Goal: Task Accomplishment & Management: Complete application form

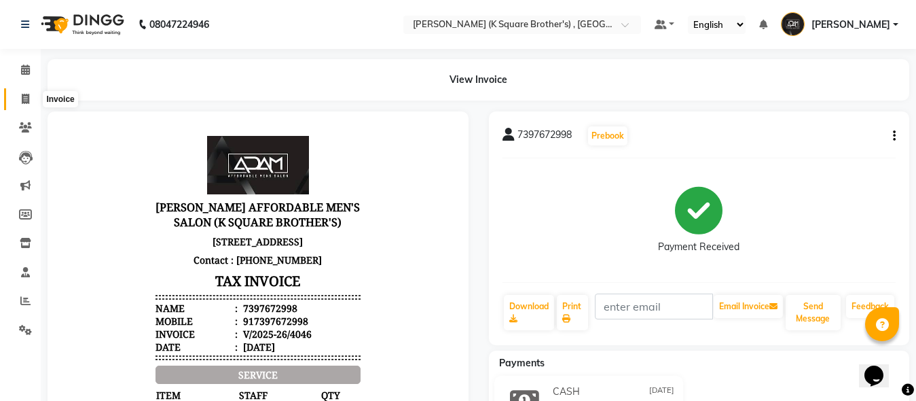
click at [20, 100] on span at bounding box center [26, 100] width 24 height 16
select select "service"
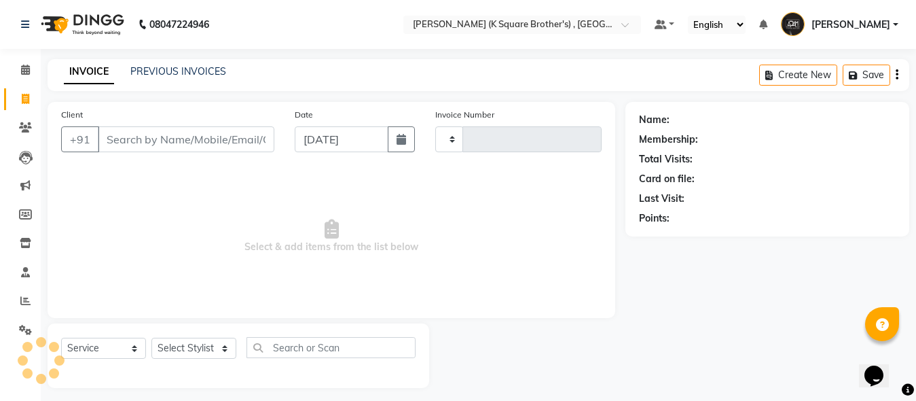
scroll to position [7, 0]
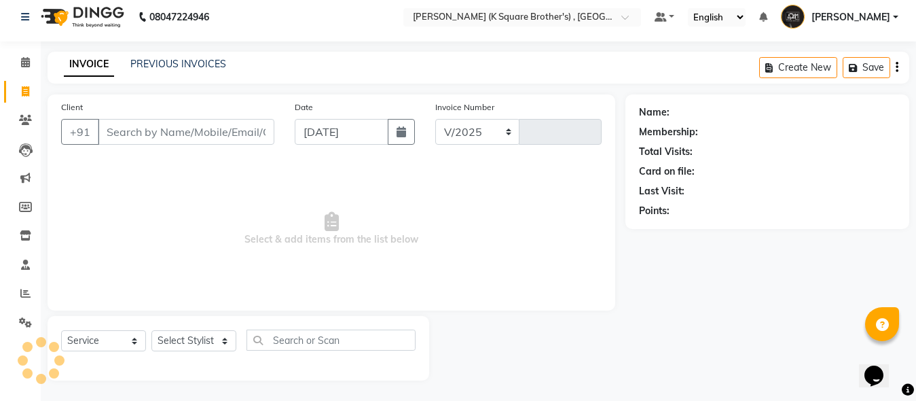
select select "8195"
type input "4047"
click at [179, 74] on div "INVOICE PREVIOUS INVOICES Create New Save" at bounding box center [479, 68] width 862 height 32
click at [179, 67] on link "PREVIOUS INVOICES" at bounding box center [178, 64] width 96 height 12
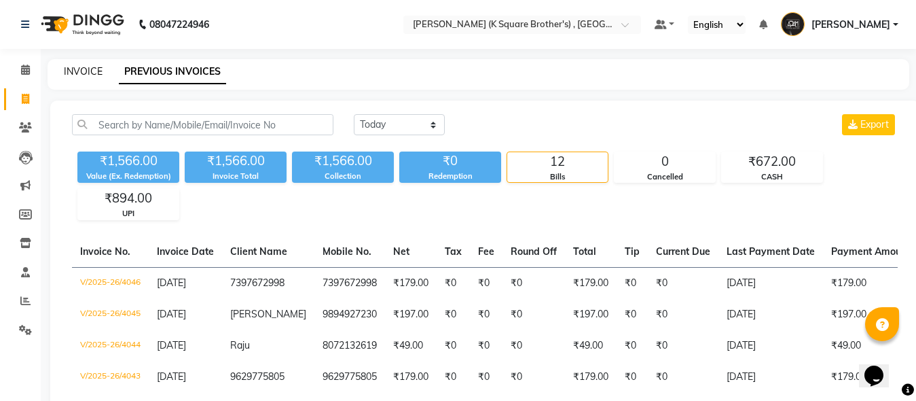
click at [74, 69] on link "INVOICE" at bounding box center [83, 71] width 39 height 12
select select "service"
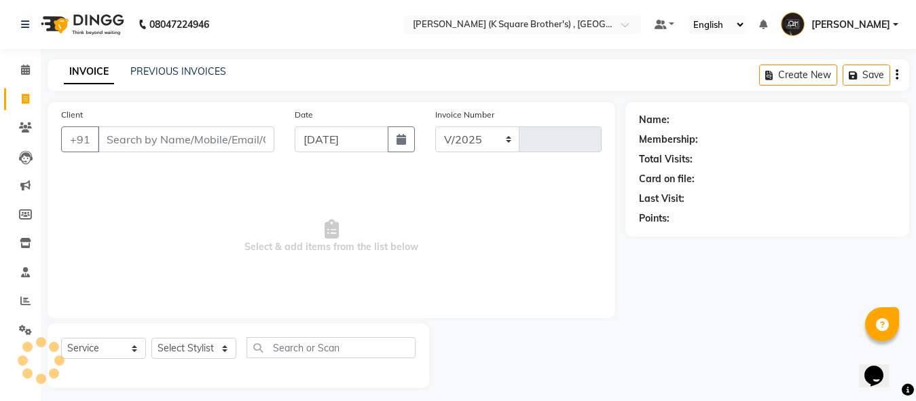
scroll to position [7, 0]
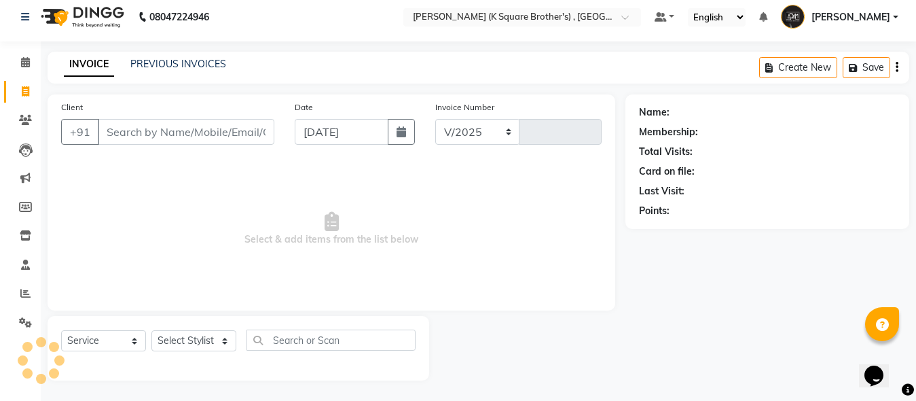
select select "8195"
type input "4047"
type input "9786781120"
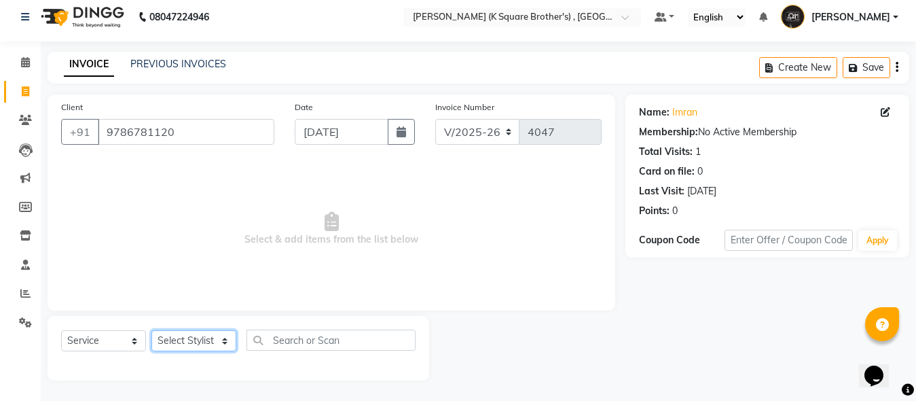
click at [199, 348] on select "Select Stylist [PERSON_NAME] [PERSON_NAME] [PERSON_NAME]" at bounding box center [193, 340] width 85 height 21
select select "89454"
click at [151, 330] on select "Select Stylist [PERSON_NAME] [PERSON_NAME] [PERSON_NAME]" at bounding box center [193, 340] width 85 height 21
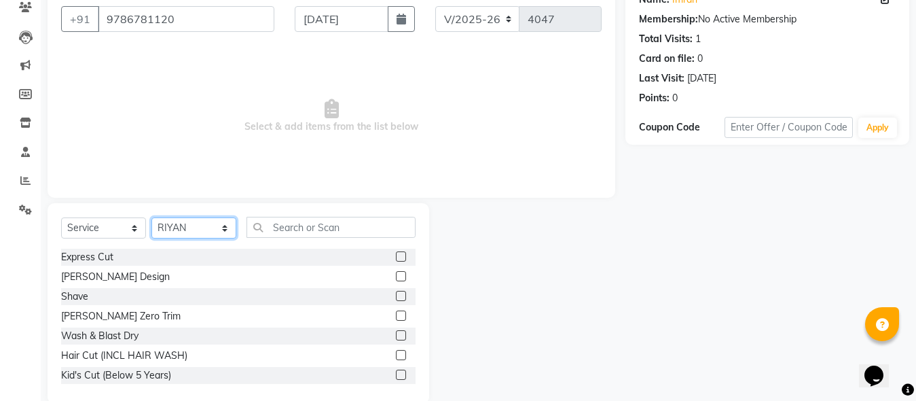
scroll to position [143, 0]
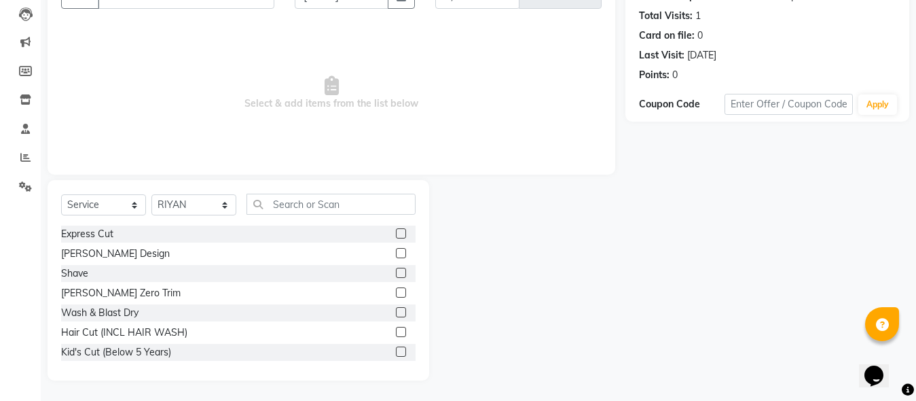
click at [396, 232] on label at bounding box center [401, 233] width 10 height 10
click at [396, 232] on input "checkbox" at bounding box center [400, 233] width 9 height 9
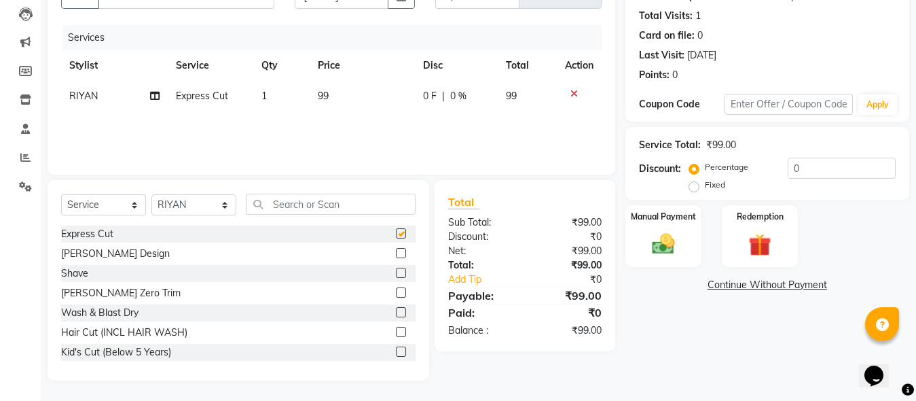
checkbox input "false"
click at [396, 254] on label at bounding box center [401, 253] width 10 height 10
click at [396, 254] on input "checkbox" at bounding box center [400, 253] width 9 height 9
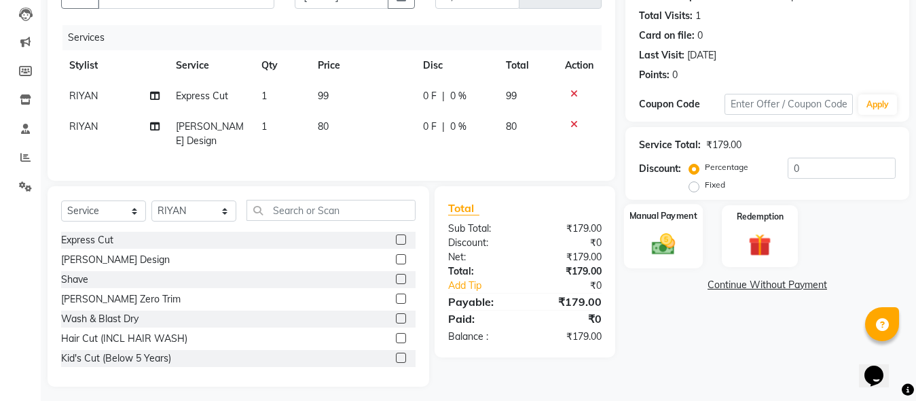
checkbox input "false"
click at [657, 251] on img at bounding box center [663, 243] width 38 height 27
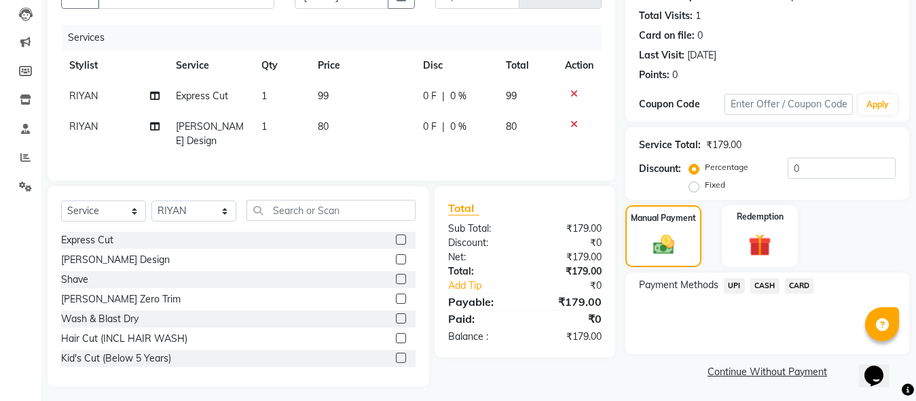
click at [771, 284] on span "CASH" at bounding box center [764, 286] width 29 height 16
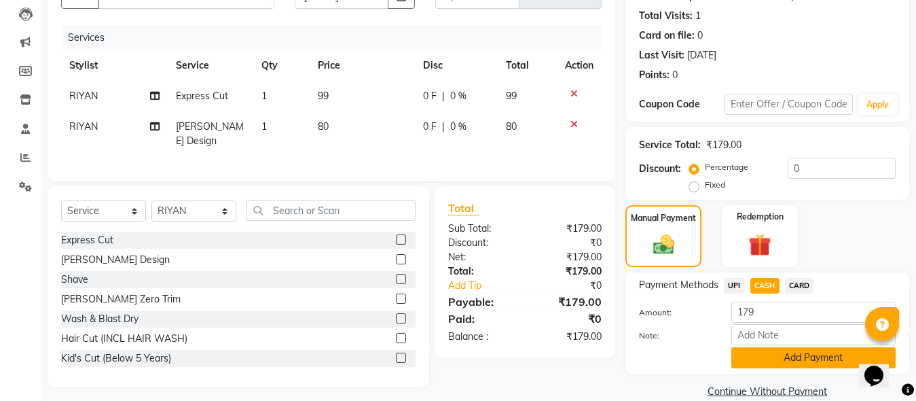
click at [802, 354] on button "Add Payment" at bounding box center [813, 357] width 164 height 21
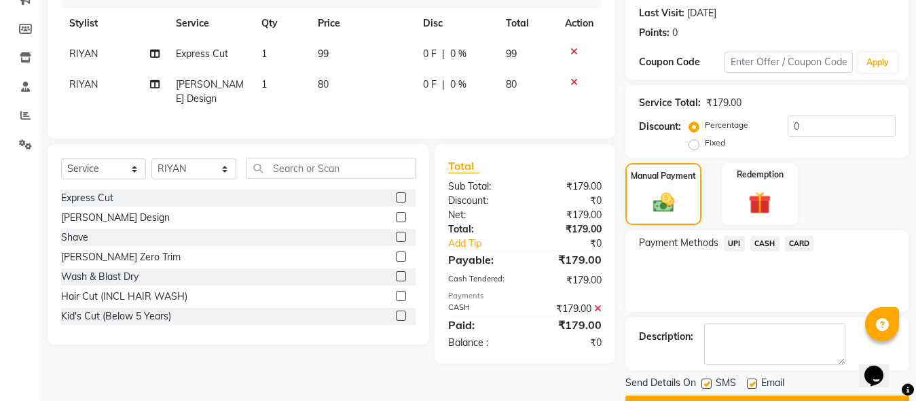
scroll to position [221, 0]
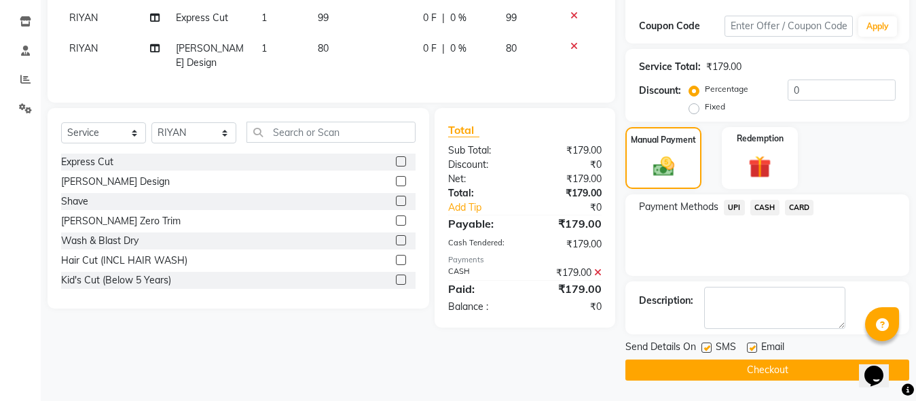
click at [710, 370] on button "Checkout" at bounding box center [767, 369] width 284 height 21
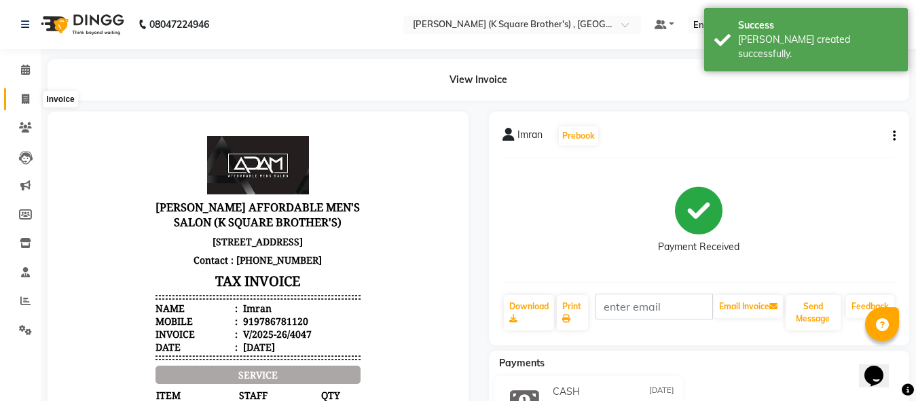
click at [22, 103] on icon at bounding box center [25, 99] width 7 height 10
select select "service"
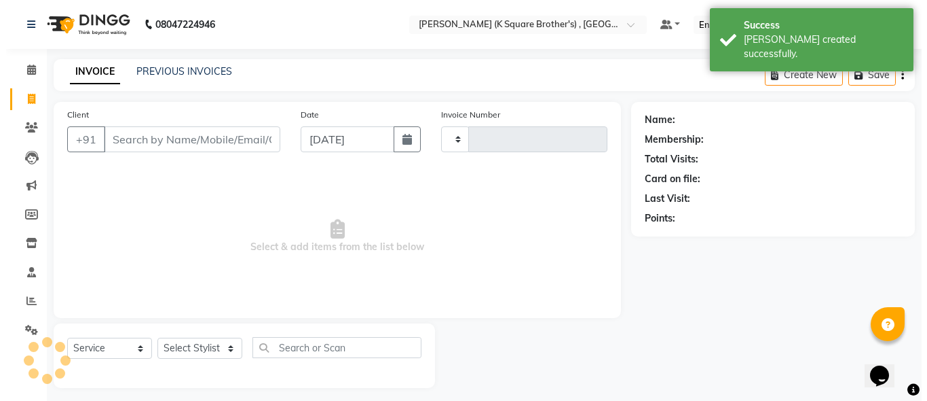
scroll to position [7, 0]
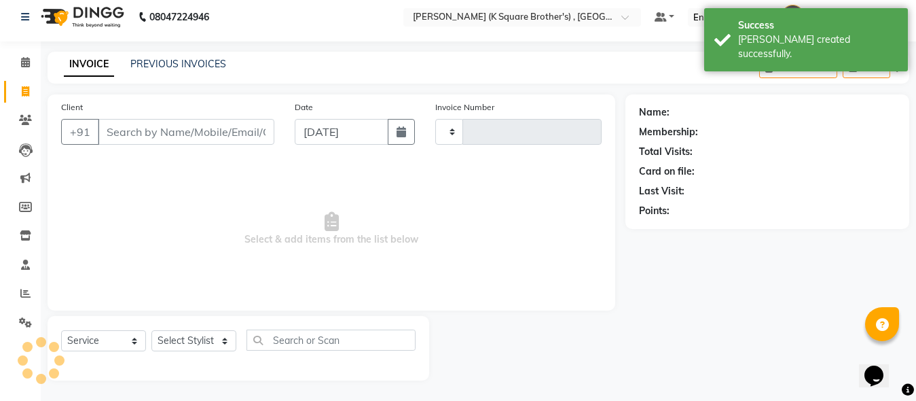
type input "4048"
select select "8195"
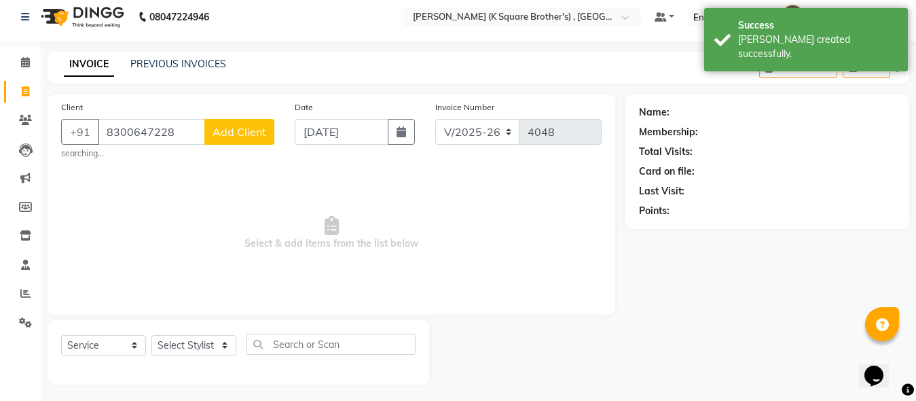
type input "8300647228"
click at [255, 137] on span "Add Client" at bounding box center [240, 132] width 54 height 14
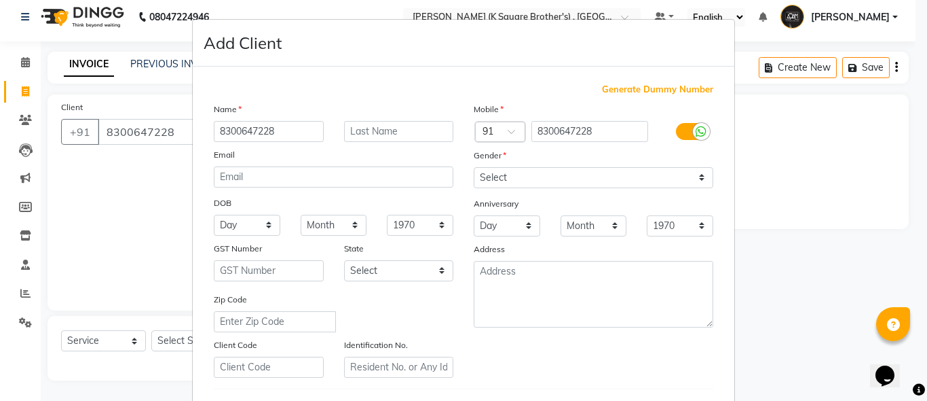
type input "8300647228"
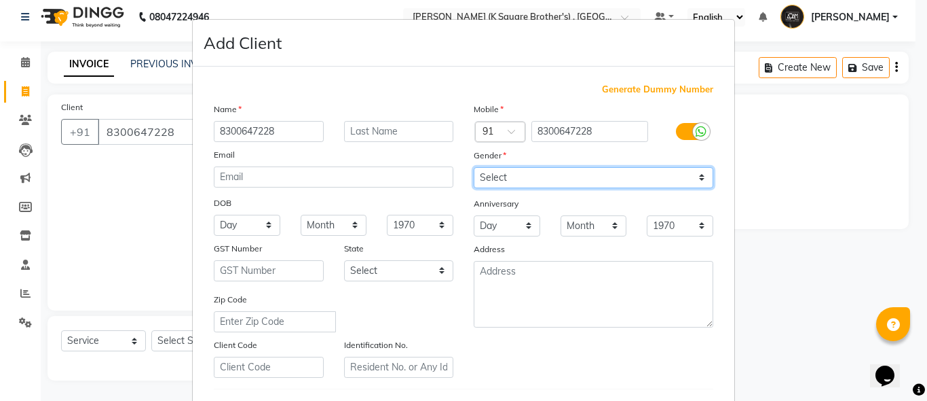
click at [557, 167] on select "Select [DEMOGRAPHIC_DATA] [DEMOGRAPHIC_DATA] Other Prefer Not To Say" at bounding box center [594, 177] width 240 height 21
select select "[DEMOGRAPHIC_DATA]"
click at [474, 167] on select "Select [DEMOGRAPHIC_DATA] [DEMOGRAPHIC_DATA] Other Prefer Not To Say" at bounding box center [594, 177] width 240 height 21
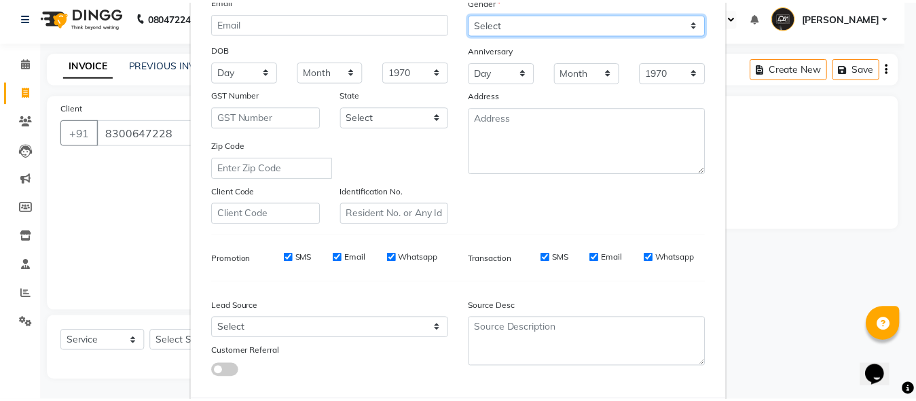
scroll to position [226, 0]
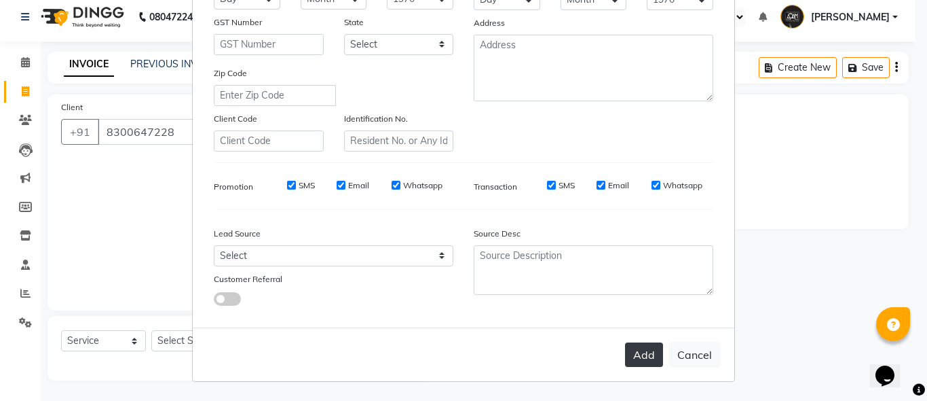
click at [637, 348] on button "Add" at bounding box center [644, 354] width 38 height 24
select select
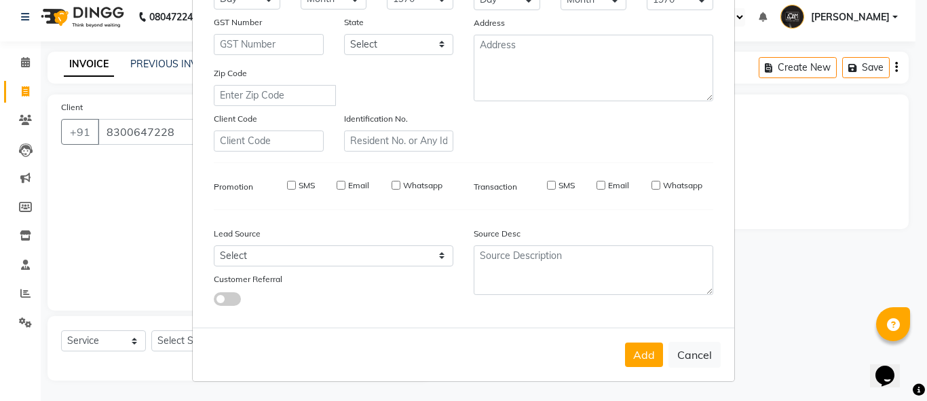
select select
checkbox input "false"
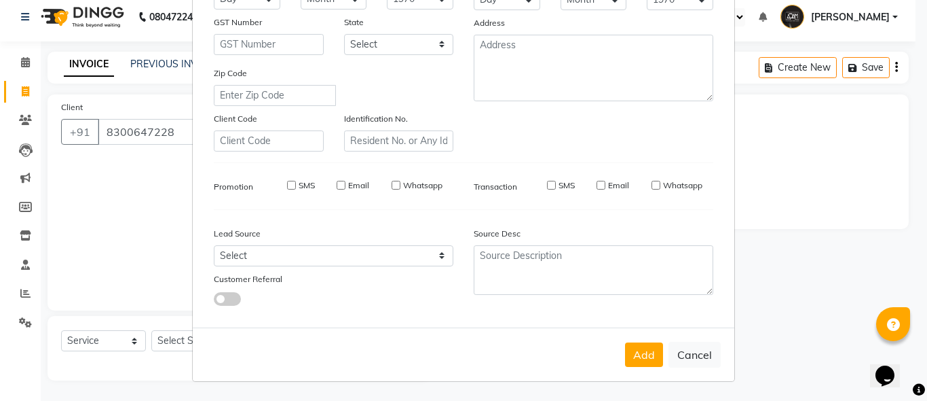
checkbox input "false"
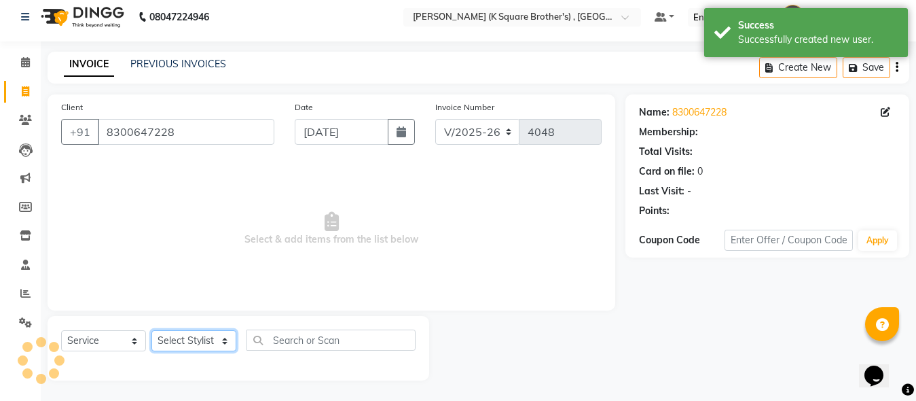
click at [199, 341] on select "Select Stylist [PERSON_NAME] [PERSON_NAME] [PERSON_NAME]" at bounding box center [193, 340] width 85 height 21
select select "89454"
click at [151, 330] on select "Select Stylist [PERSON_NAME] [PERSON_NAME] [PERSON_NAME]" at bounding box center [193, 340] width 85 height 21
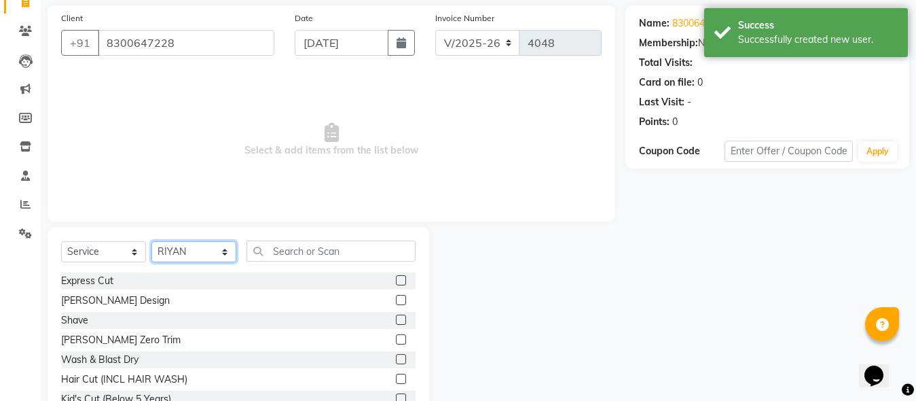
scroll to position [143, 0]
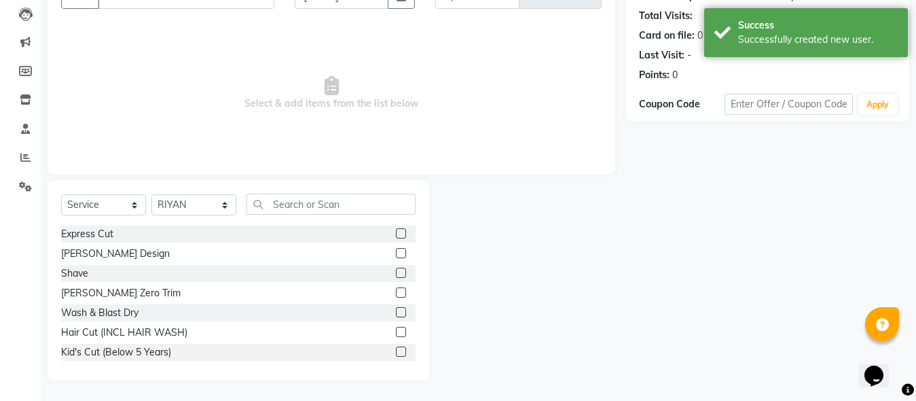
click at [396, 235] on label at bounding box center [401, 233] width 10 height 10
click at [396, 235] on input "checkbox" at bounding box center [400, 233] width 9 height 9
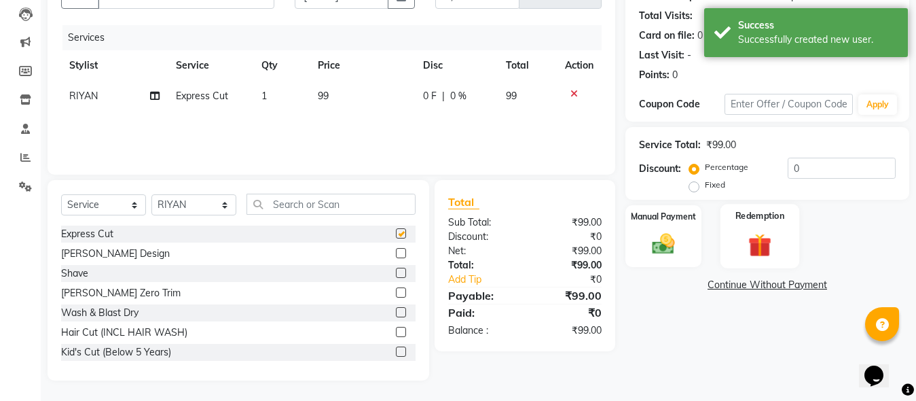
checkbox input "false"
click at [663, 235] on img at bounding box center [663, 243] width 38 height 27
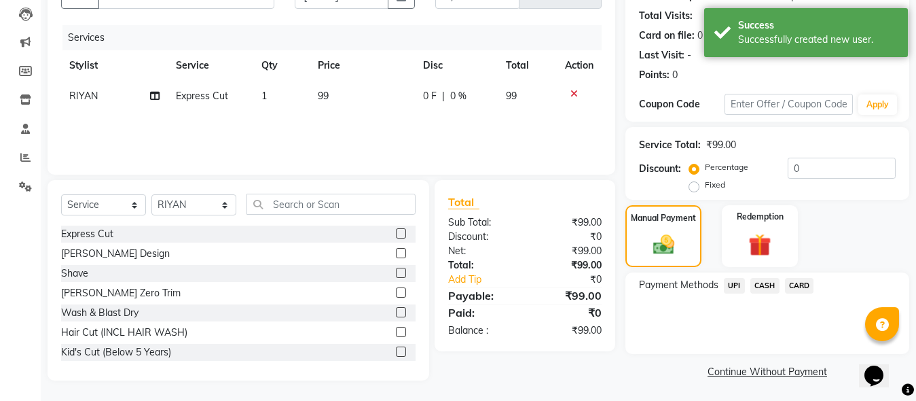
click at [727, 280] on span "UPI" at bounding box center [734, 286] width 21 height 16
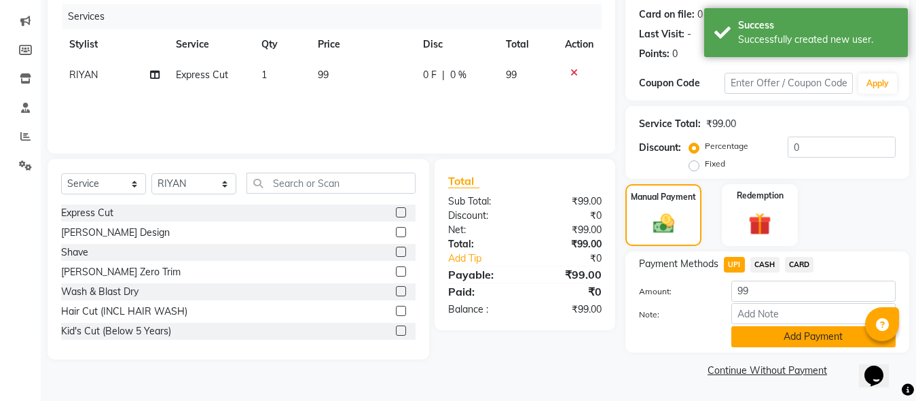
click at [771, 337] on button "Add Payment" at bounding box center [813, 336] width 164 height 21
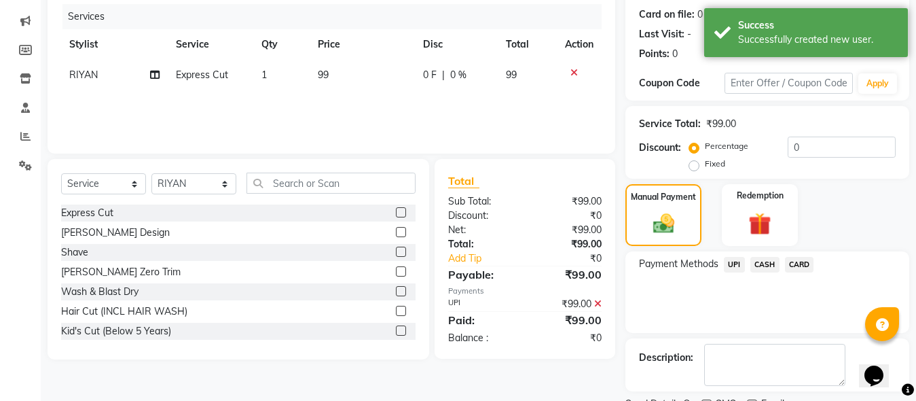
scroll to position [221, 0]
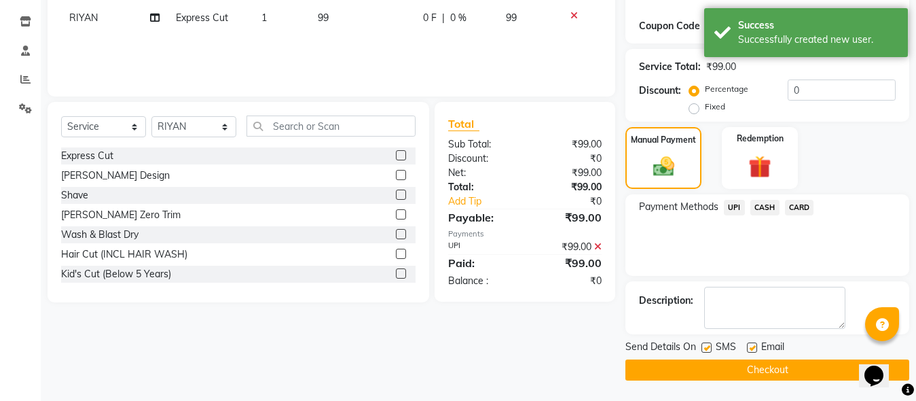
click at [766, 367] on button "Checkout" at bounding box center [767, 369] width 284 height 21
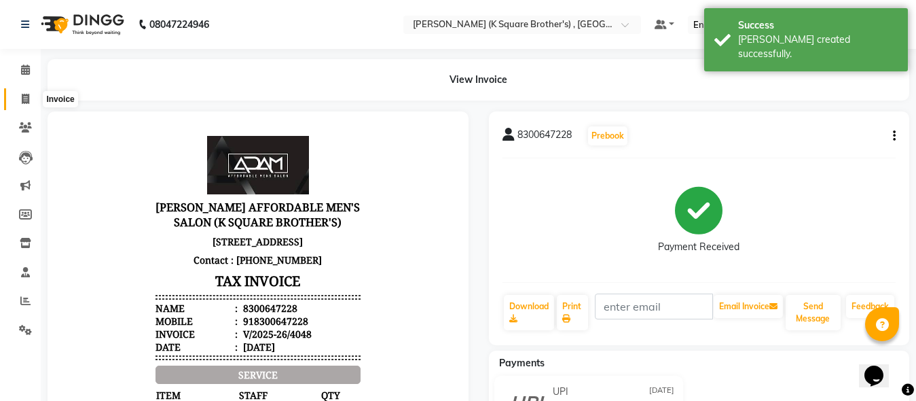
click at [33, 96] on span at bounding box center [26, 100] width 24 height 16
select select "service"
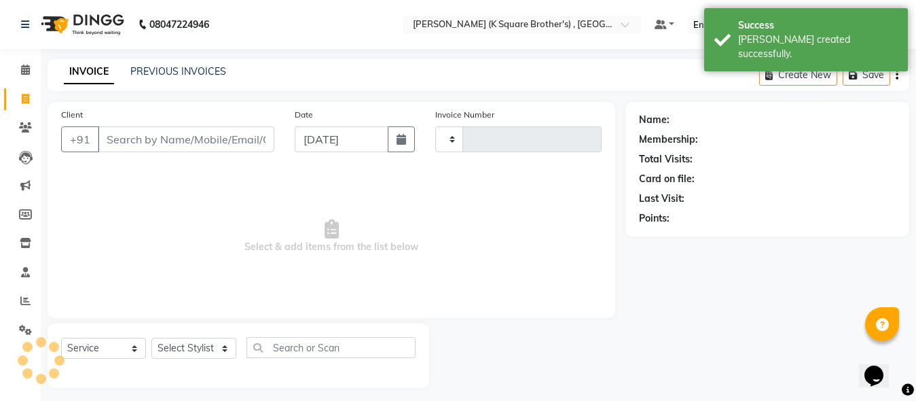
scroll to position [7, 0]
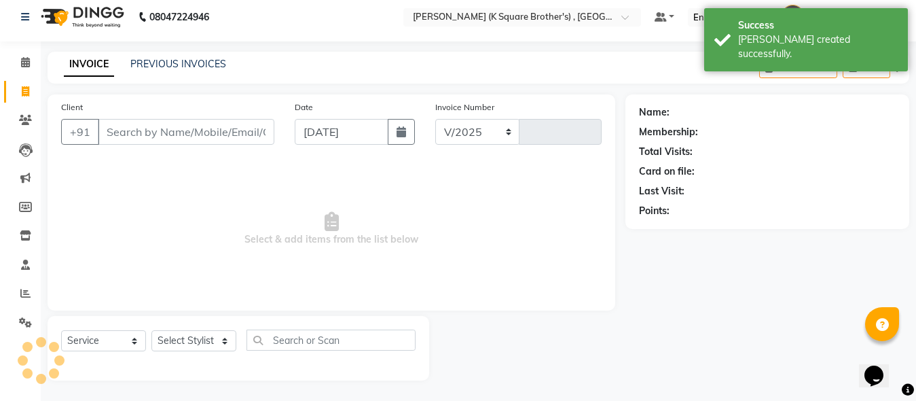
select select "8195"
type input "4049"
type input "8300647228"
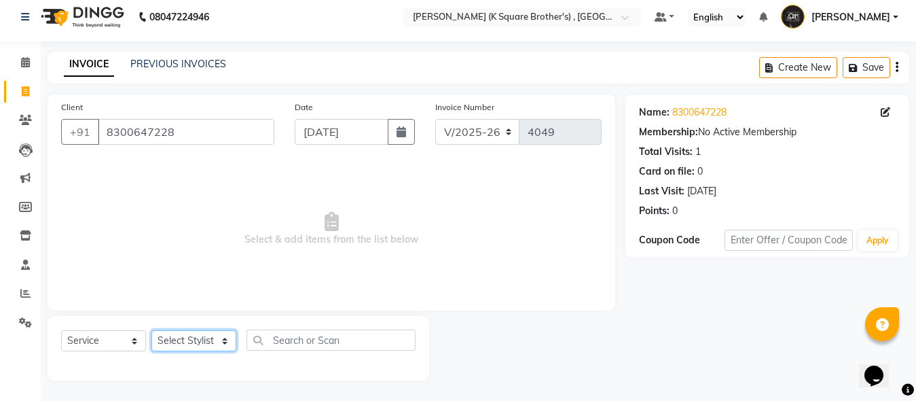
click at [197, 335] on select "Select Stylist [PERSON_NAME] [PERSON_NAME] [PERSON_NAME]" at bounding box center [193, 340] width 85 height 21
click at [198, 327] on div "Select Service Product Membership Package Voucher Prepaid Gift Card Select Styl…" at bounding box center [239, 348] width 382 height 64
click at [198, 331] on select "Select Stylist [PERSON_NAME] [PERSON_NAME] [PERSON_NAME]" at bounding box center [193, 340] width 85 height 21
select select "89454"
click at [151, 330] on select "Select Stylist [PERSON_NAME] [PERSON_NAME] [PERSON_NAME]" at bounding box center [193, 340] width 85 height 21
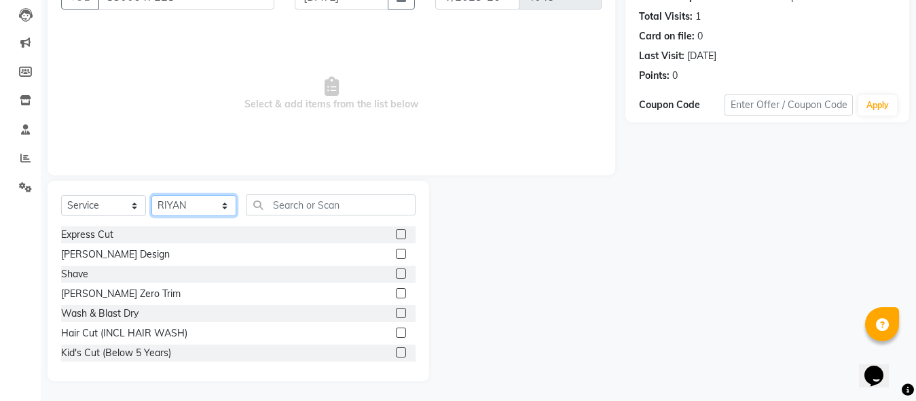
scroll to position [143, 0]
click at [396, 232] on label at bounding box center [401, 233] width 10 height 10
click at [396, 232] on input "checkbox" at bounding box center [400, 233] width 9 height 9
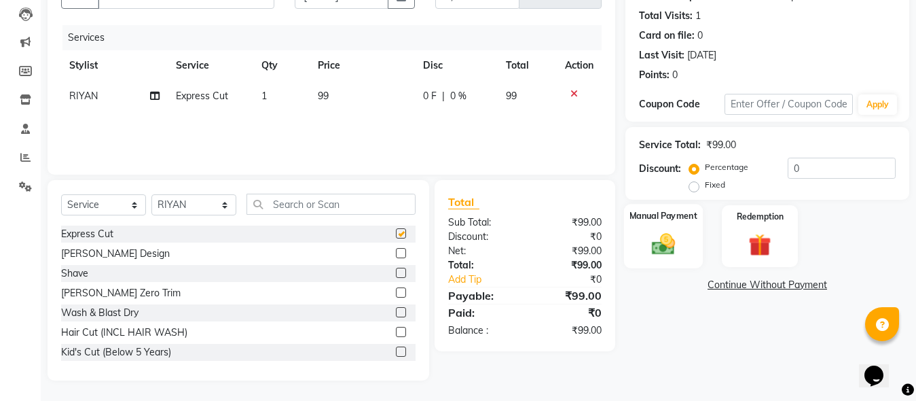
checkbox input "false"
click at [660, 251] on img at bounding box center [663, 243] width 38 height 27
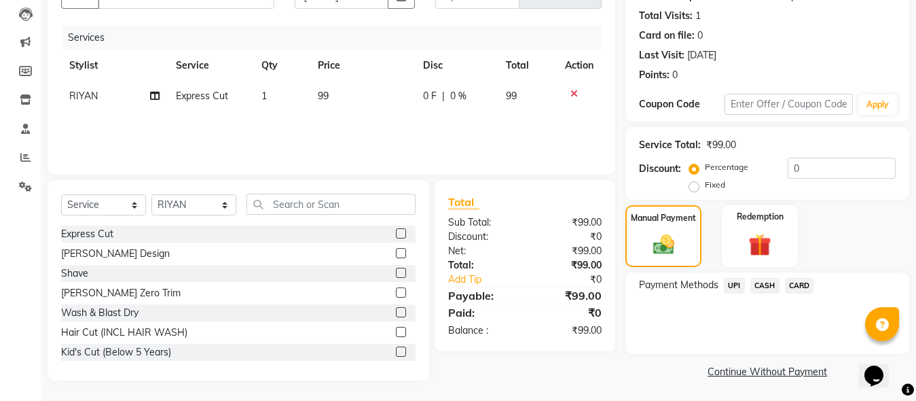
click at [760, 283] on span "CASH" at bounding box center [764, 286] width 29 height 16
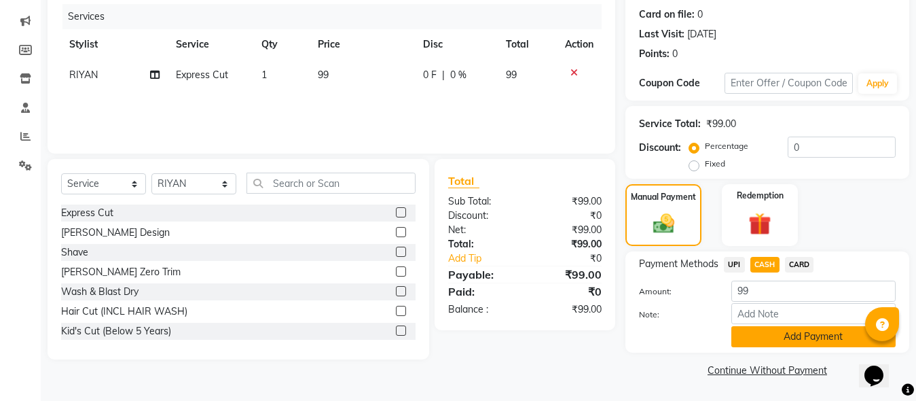
click at [785, 339] on button "Add Payment" at bounding box center [813, 336] width 164 height 21
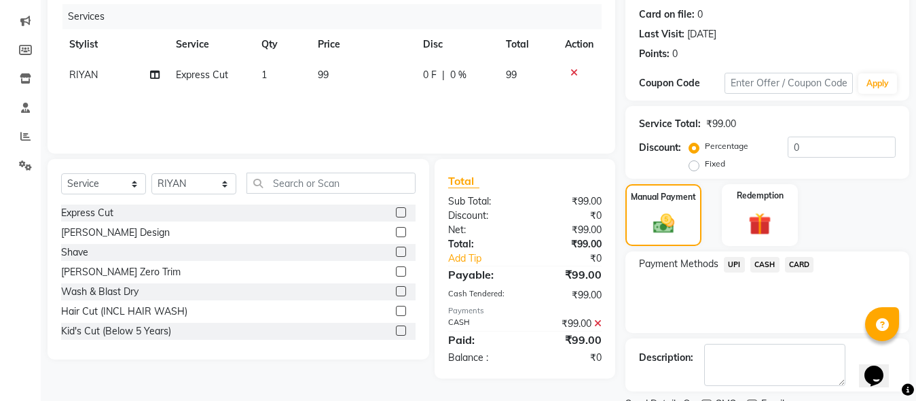
scroll to position [221, 0]
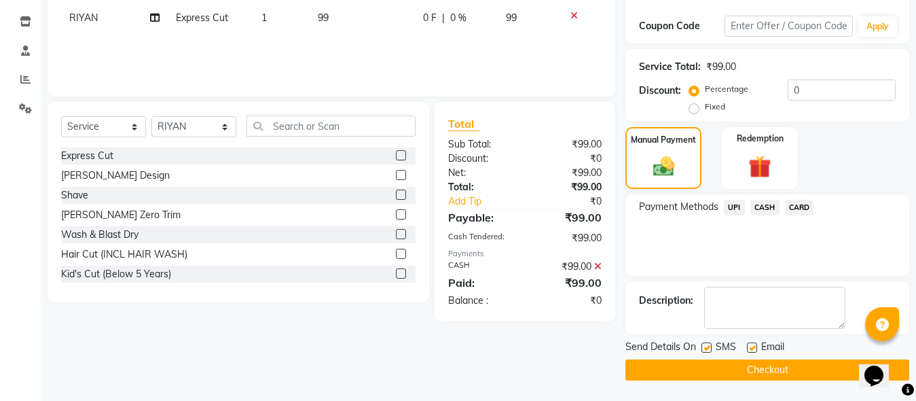
click at [771, 363] on button "Checkout" at bounding box center [767, 369] width 284 height 21
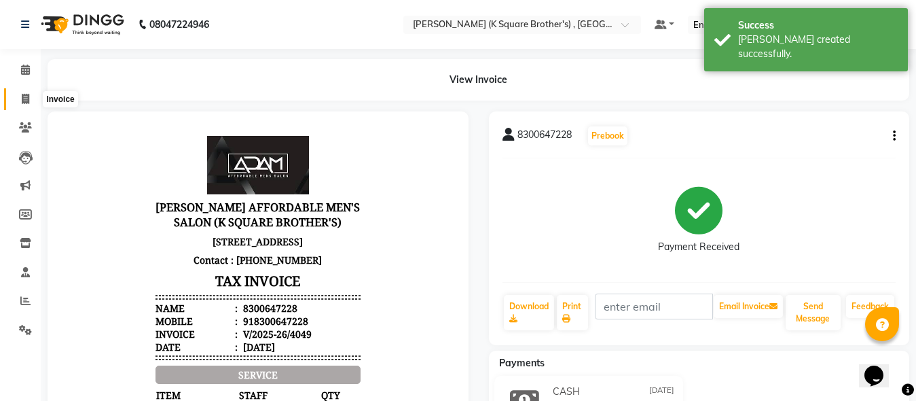
click at [24, 94] on icon at bounding box center [25, 99] width 7 height 10
select select "service"
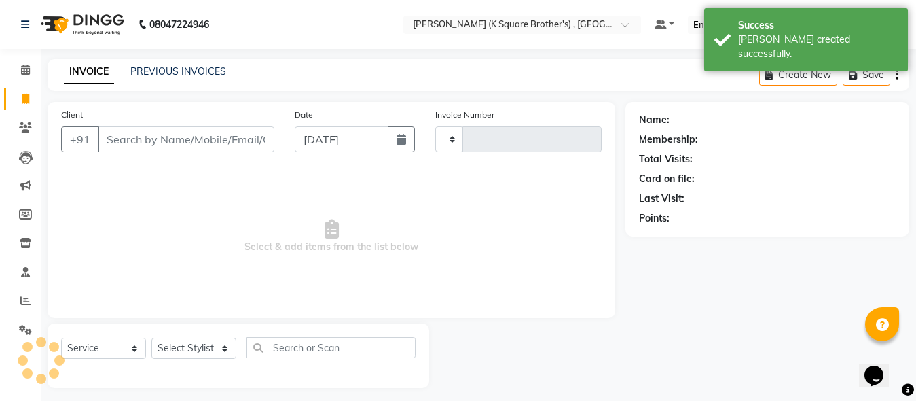
type input "4050"
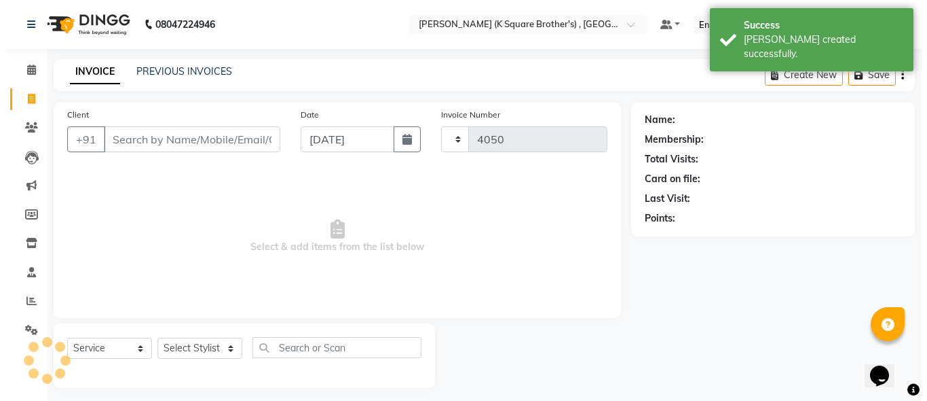
scroll to position [7, 0]
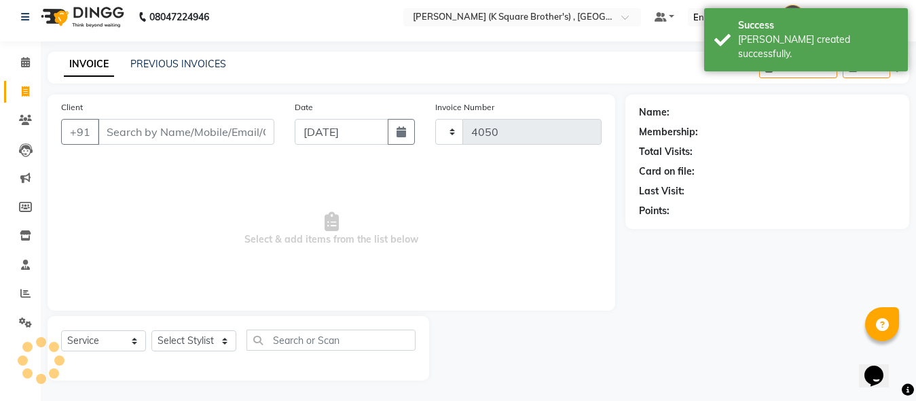
select select "8195"
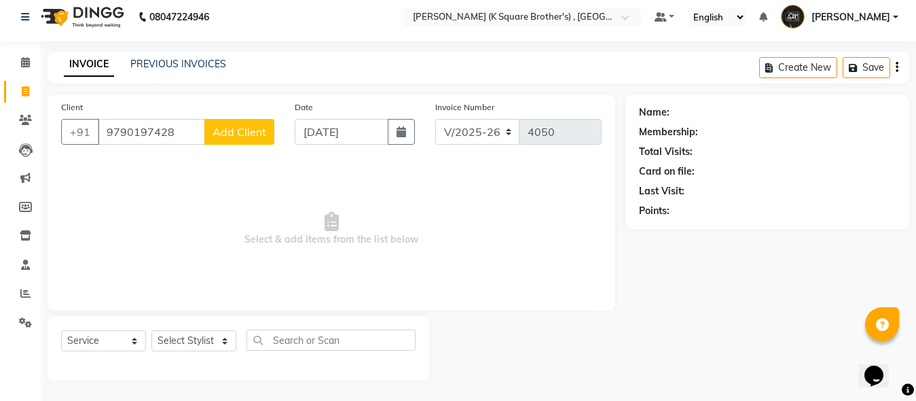
type input "9790197428"
click at [261, 142] on button "Add Client" at bounding box center [239, 132] width 70 height 26
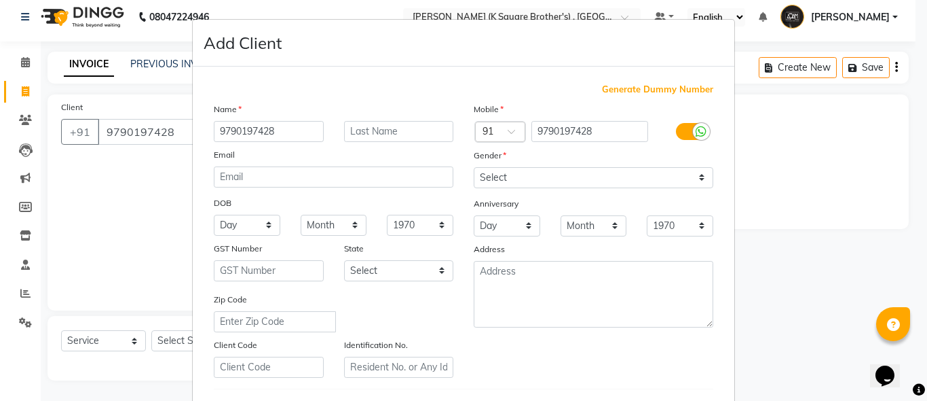
type input "9790197428"
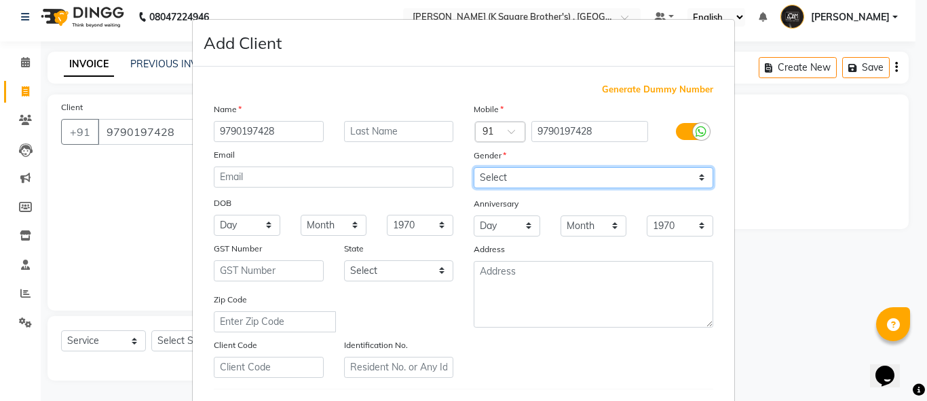
drag, startPoint x: 532, startPoint y: 174, endPoint x: 534, endPoint y: 187, distance: 13.1
click at [532, 174] on select "Select [DEMOGRAPHIC_DATA] [DEMOGRAPHIC_DATA] Other Prefer Not To Say" at bounding box center [594, 177] width 240 height 21
select select "[DEMOGRAPHIC_DATA]"
click at [474, 167] on select "Select [DEMOGRAPHIC_DATA] [DEMOGRAPHIC_DATA] Other Prefer Not To Say" at bounding box center [594, 177] width 240 height 21
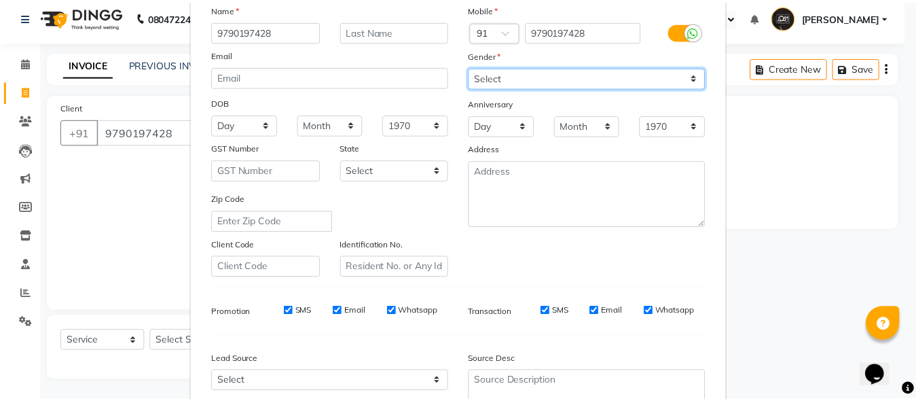
scroll to position [226, 0]
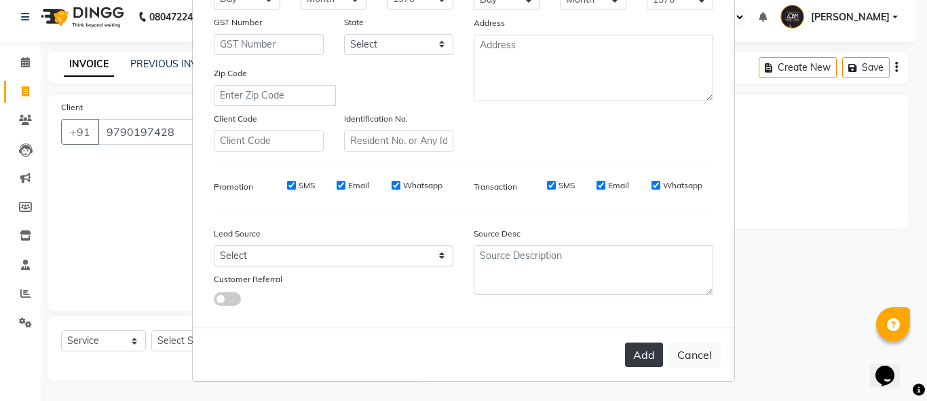
click at [625, 359] on button "Add" at bounding box center [644, 354] width 38 height 24
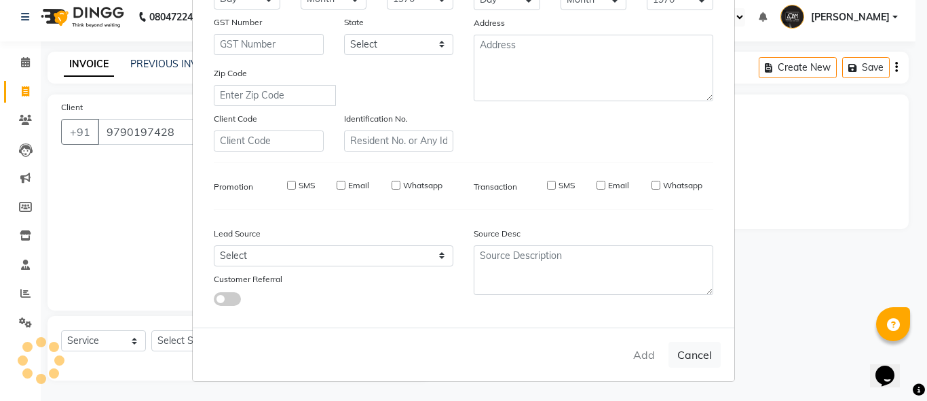
select select
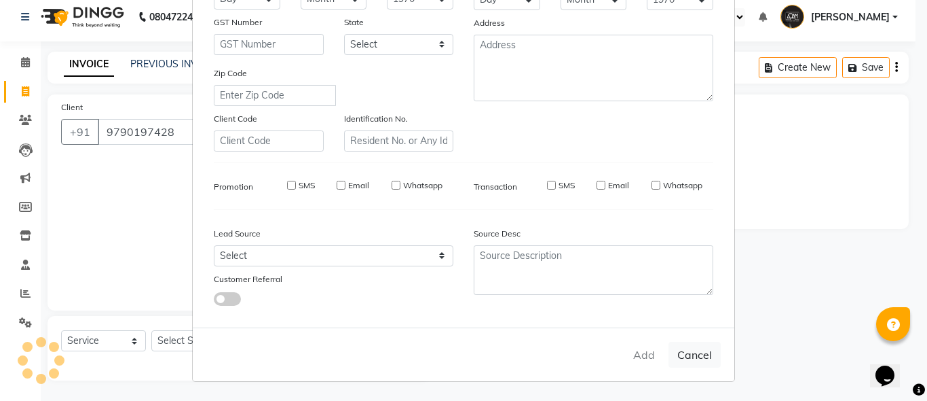
select select
checkbox input "false"
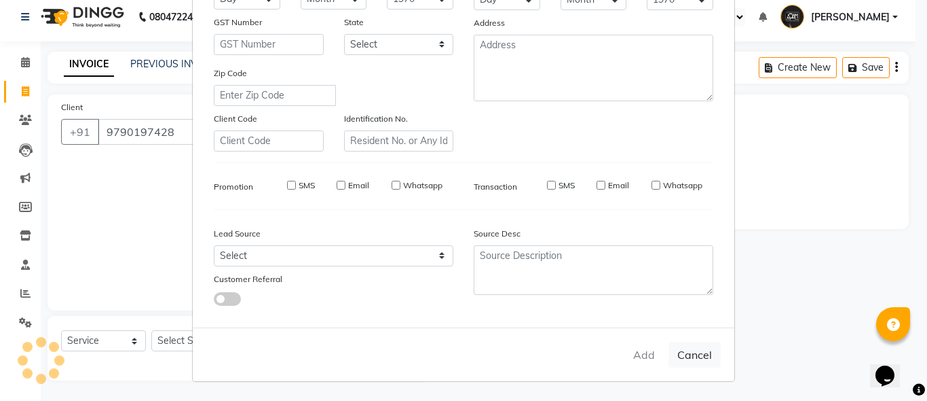
checkbox input "false"
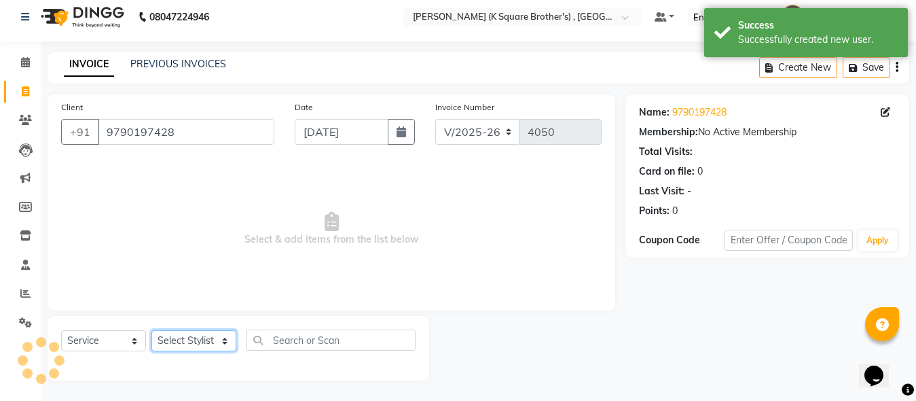
click at [188, 341] on select "Select Stylist [PERSON_NAME] [PERSON_NAME] [PERSON_NAME]" at bounding box center [193, 340] width 85 height 21
select select "78096"
click at [151, 330] on select "Select Stylist [PERSON_NAME] [PERSON_NAME] [PERSON_NAME]" at bounding box center [193, 340] width 85 height 21
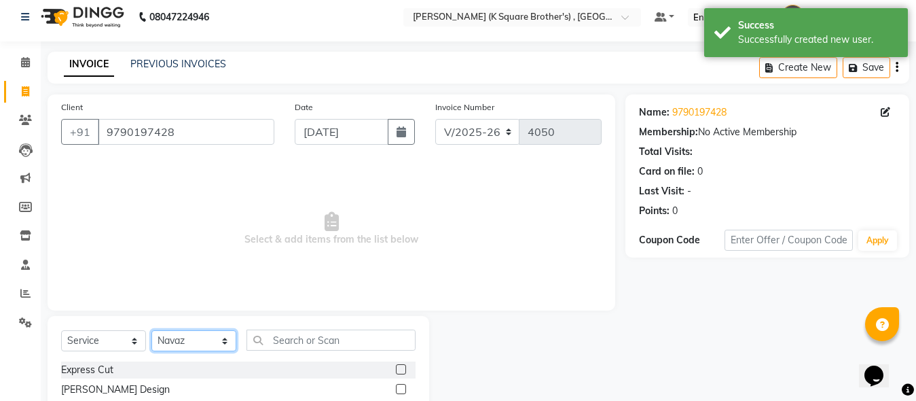
scroll to position [143, 0]
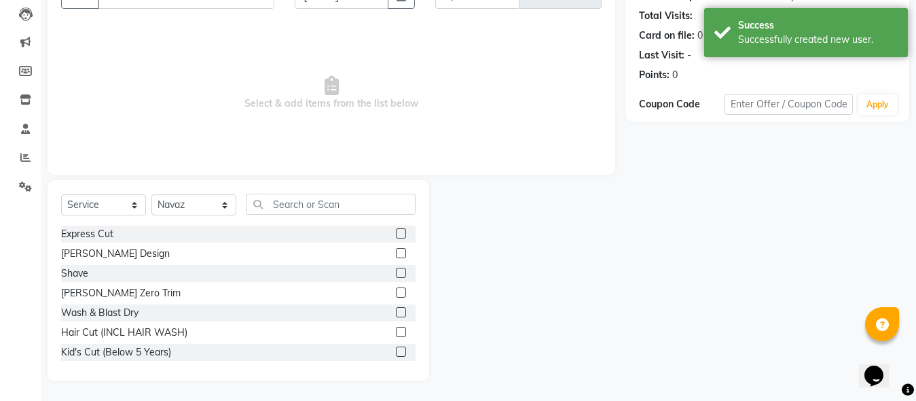
click at [396, 236] on label at bounding box center [401, 233] width 10 height 10
click at [396, 236] on input "checkbox" at bounding box center [400, 233] width 9 height 9
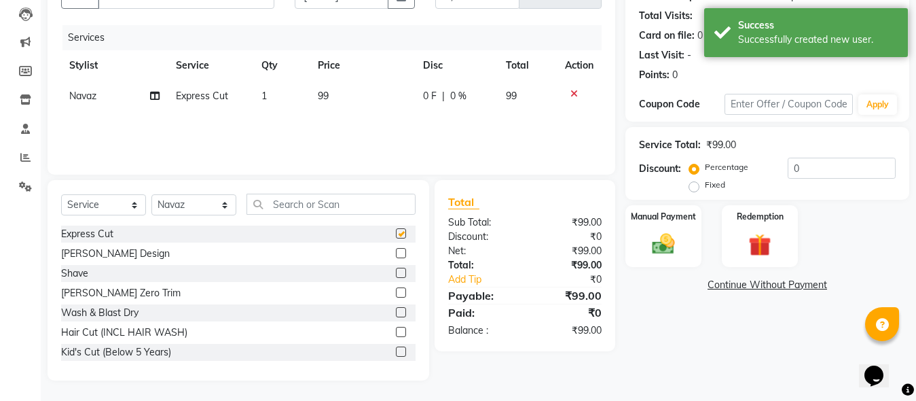
checkbox input "false"
click at [396, 248] on label at bounding box center [401, 253] width 10 height 10
click at [396, 249] on input "checkbox" at bounding box center [400, 253] width 9 height 9
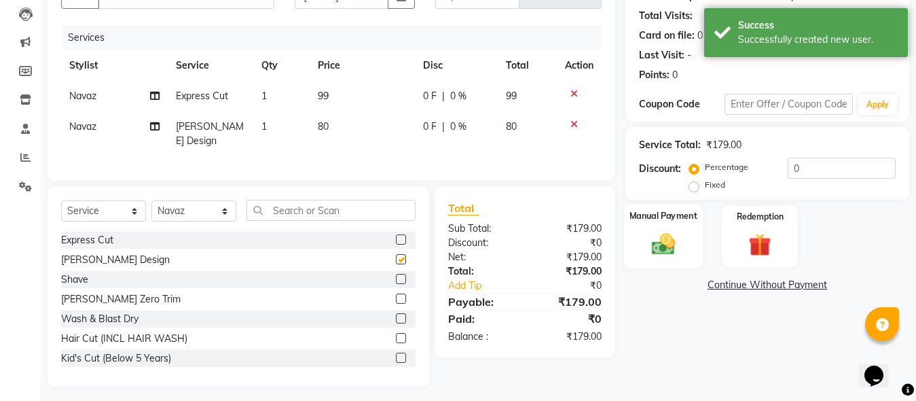
checkbox input "false"
click at [648, 254] on img at bounding box center [663, 243] width 38 height 27
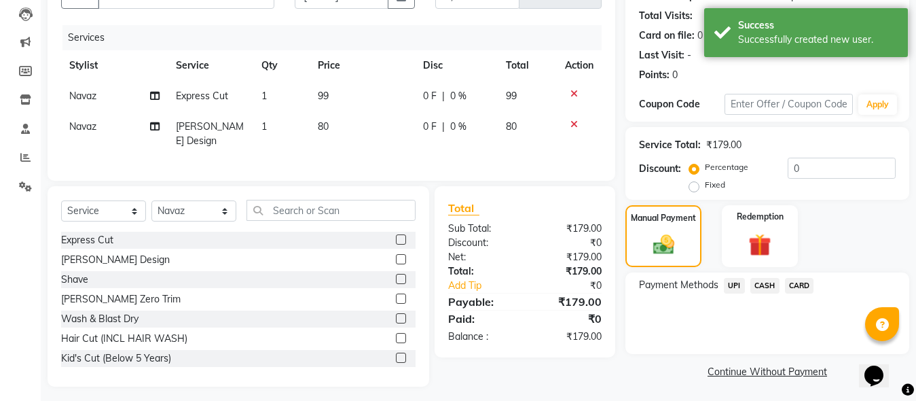
click at [760, 282] on span "CASH" at bounding box center [764, 286] width 29 height 16
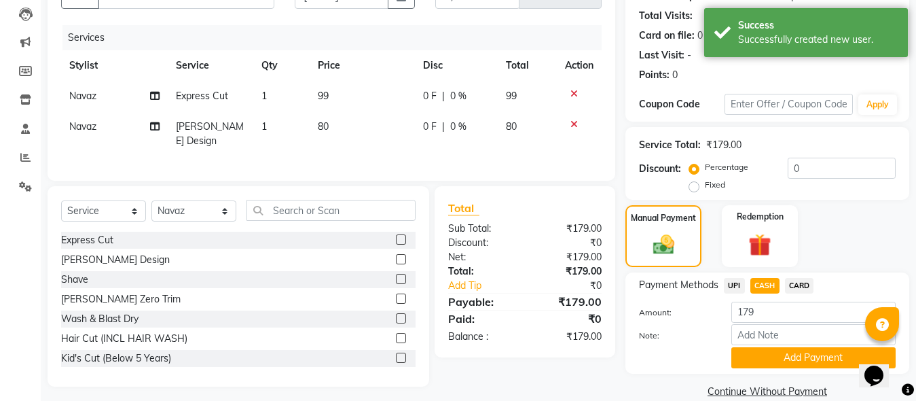
click at [743, 282] on span "UPI" at bounding box center [734, 286] width 21 height 16
click at [767, 361] on button "Add Payment" at bounding box center [813, 357] width 164 height 21
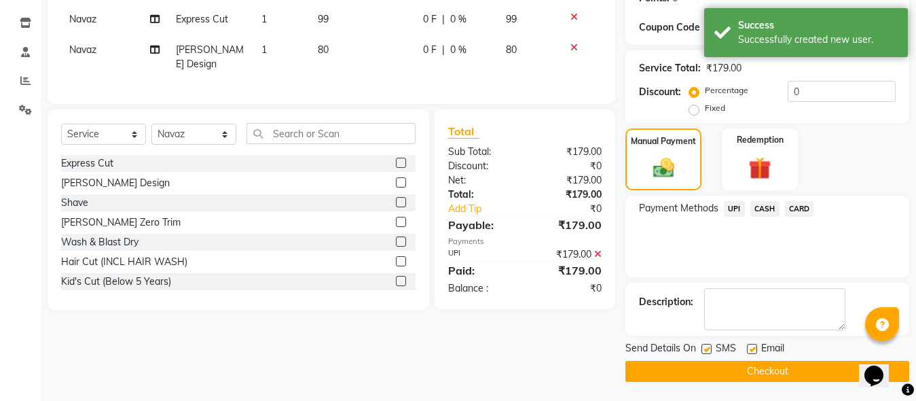
scroll to position [221, 0]
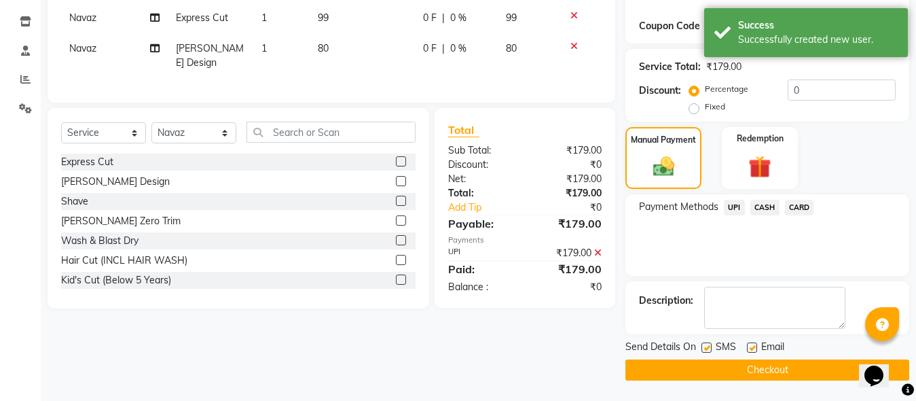
click at [760, 365] on button "Checkout" at bounding box center [767, 369] width 284 height 21
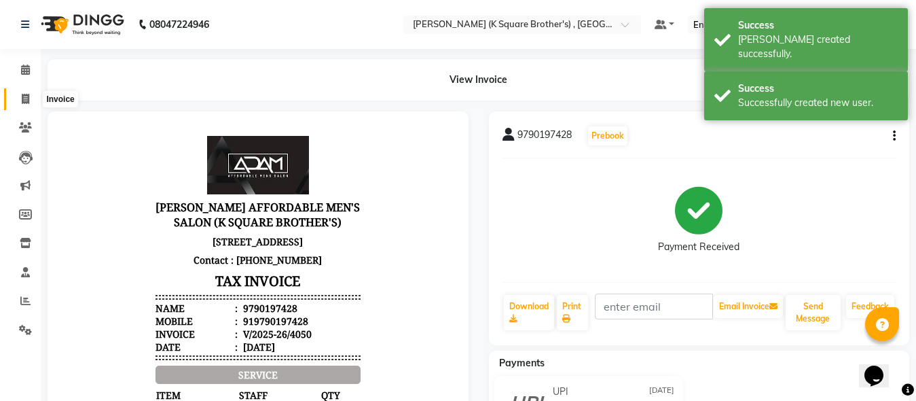
click at [31, 97] on span at bounding box center [26, 100] width 24 height 16
select select "service"
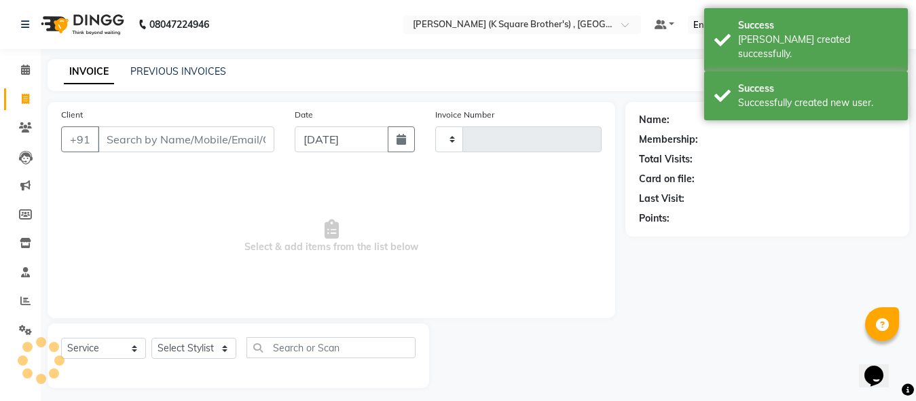
scroll to position [7, 0]
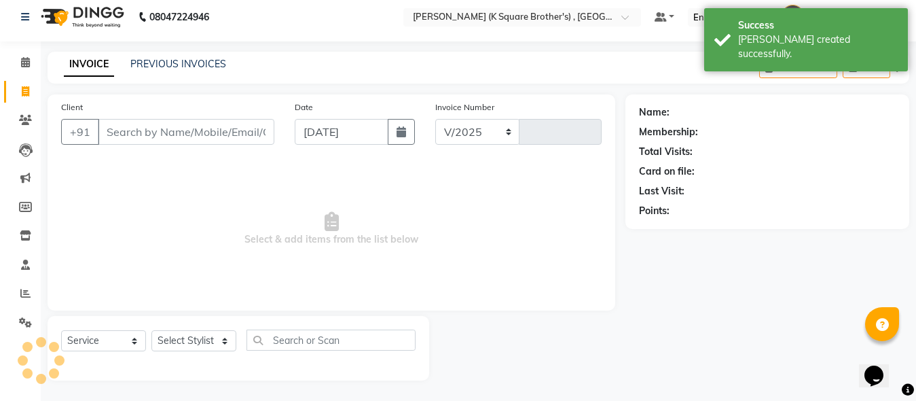
select select "8195"
type input "4051"
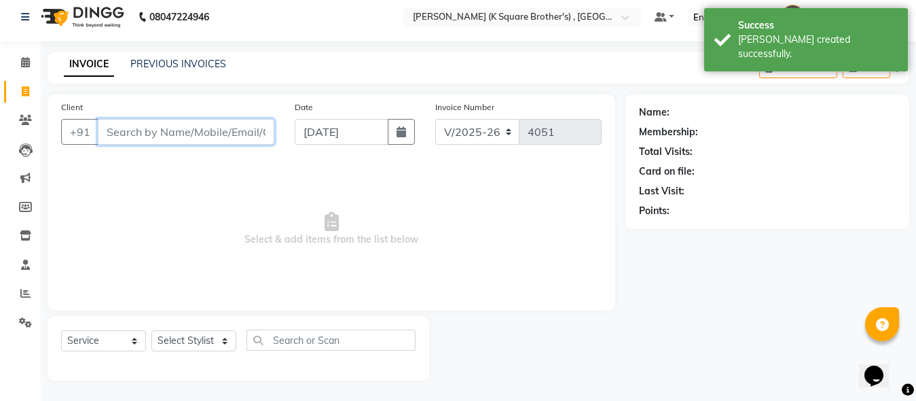
paste input "8098167009"
type input "8098167009"
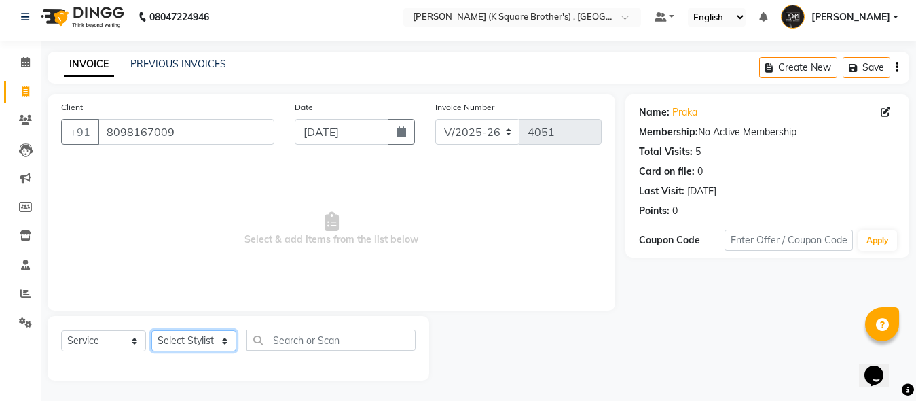
click at [185, 343] on select "Select Stylist [PERSON_NAME] [PERSON_NAME] [PERSON_NAME]" at bounding box center [193, 340] width 85 height 21
select select "89454"
click at [151, 330] on select "Select Stylist [PERSON_NAME] [PERSON_NAME] [PERSON_NAME]" at bounding box center [193, 340] width 85 height 21
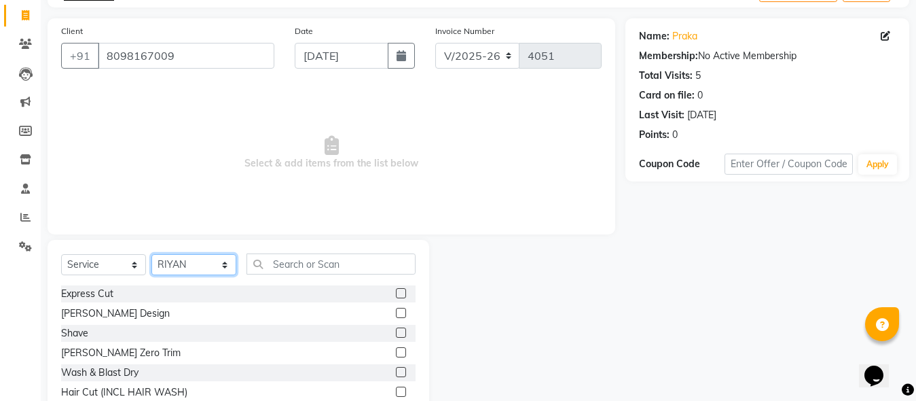
scroll to position [143, 0]
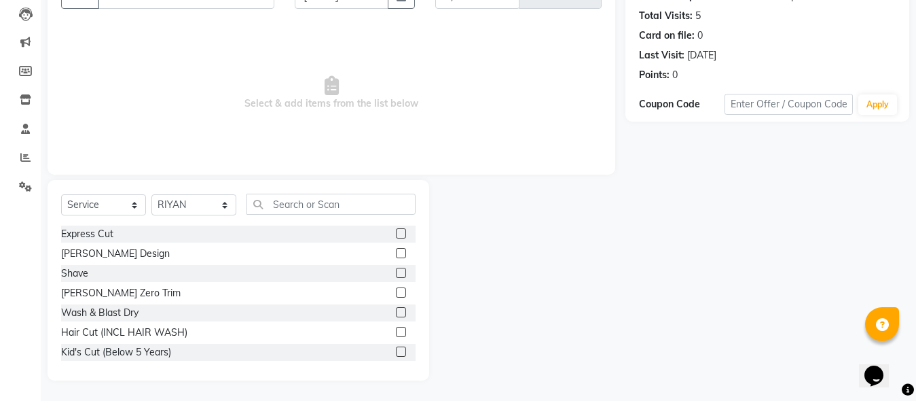
click at [396, 231] on label at bounding box center [401, 233] width 10 height 10
click at [396, 231] on input "checkbox" at bounding box center [400, 233] width 9 height 9
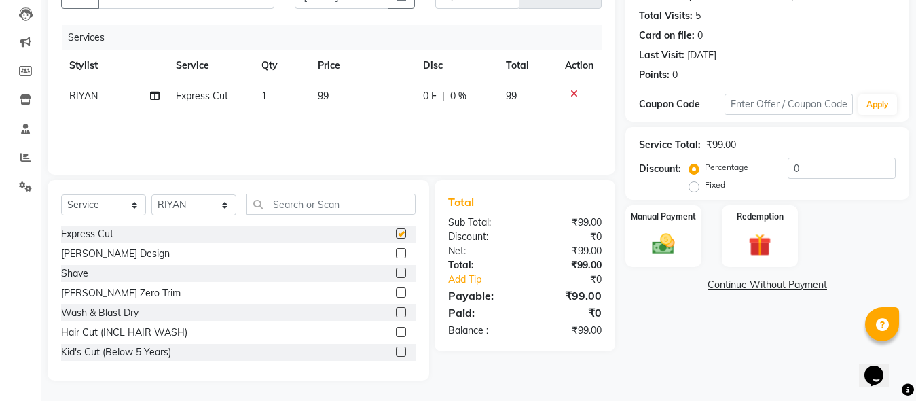
checkbox input "false"
click at [396, 251] on label at bounding box center [401, 253] width 10 height 10
click at [396, 251] on input "checkbox" at bounding box center [400, 253] width 9 height 9
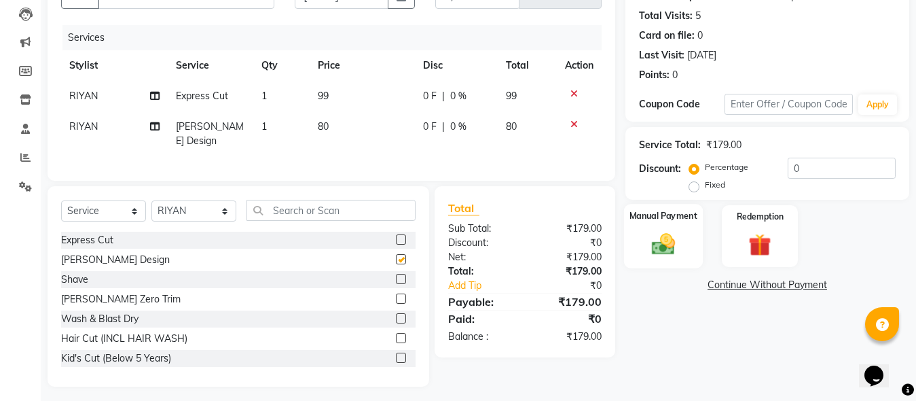
checkbox input "false"
click at [637, 246] on div "Manual Payment" at bounding box center [663, 236] width 79 height 64
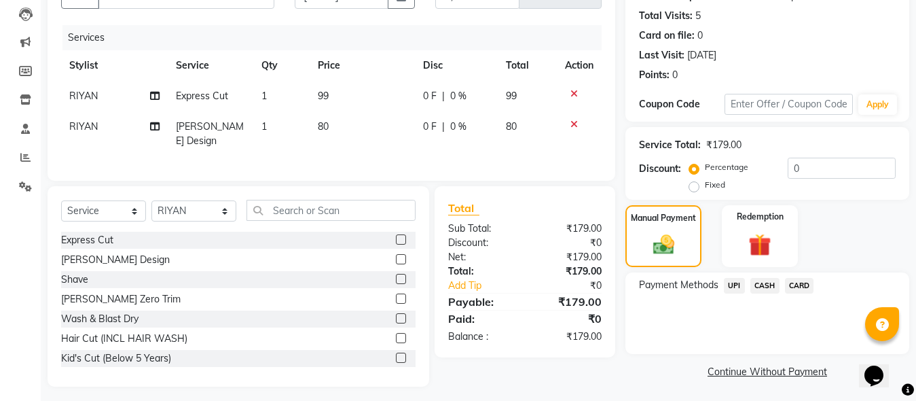
click at [766, 282] on span "CASH" at bounding box center [764, 286] width 29 height 16
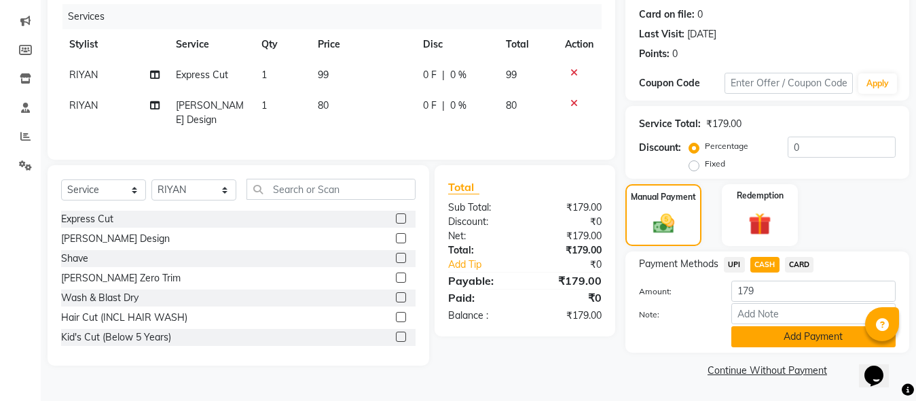
click at [762, 327] on button "Add Payment" at bounding box center [813, 336] width 164 height 21
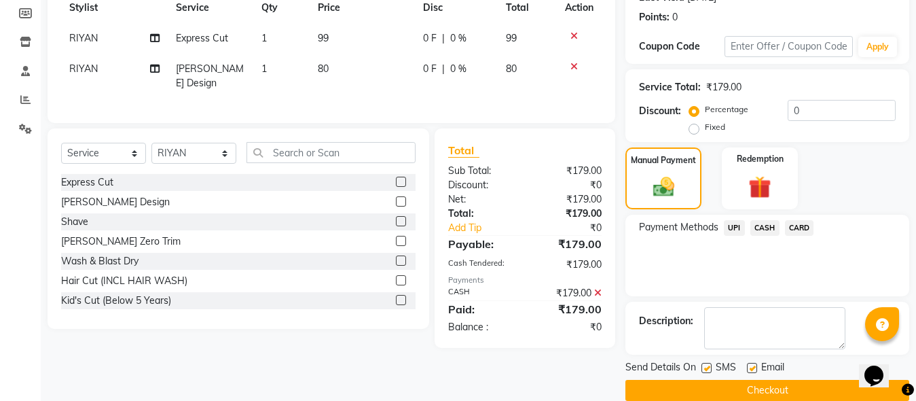
scroll to position [221, 0]
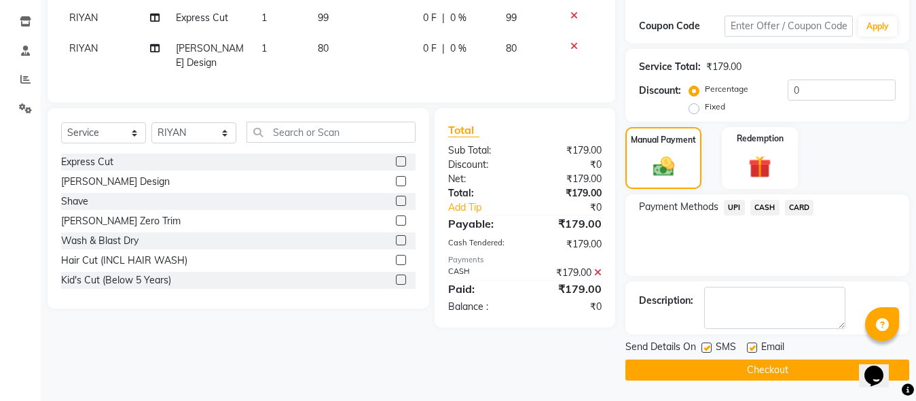
click at [764, 363] on button "Checkout" at bounding box center [767, 369] width 284 height 21
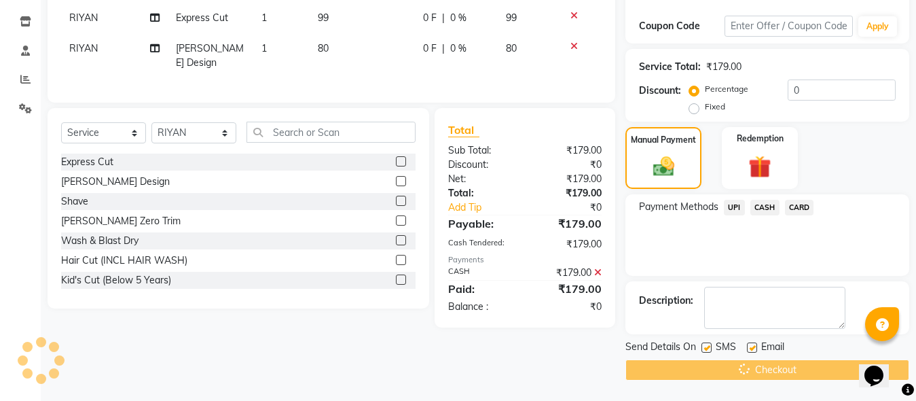
click at [764, 371] on div "Checkout" at bounding box center [767, 369] width 284 height 21
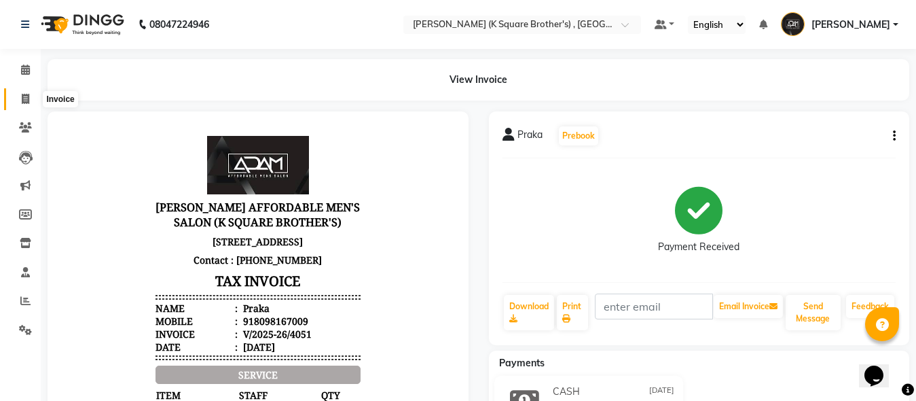
click at [24, 97] on icon at bounding box center [25, 99] width 7 height 10
select select "service"
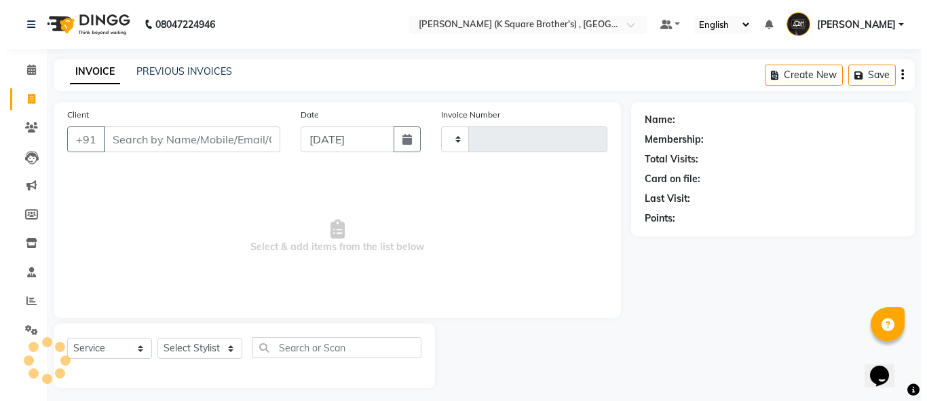
scroll to position [7, 0]
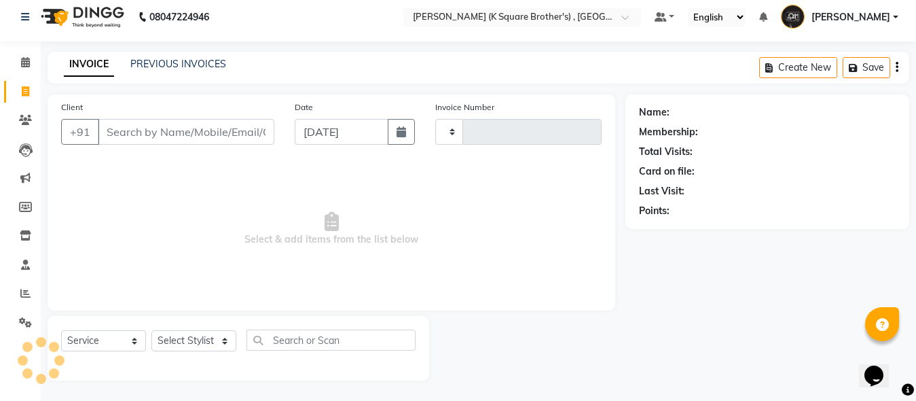
type input "4052"
select select "8195"
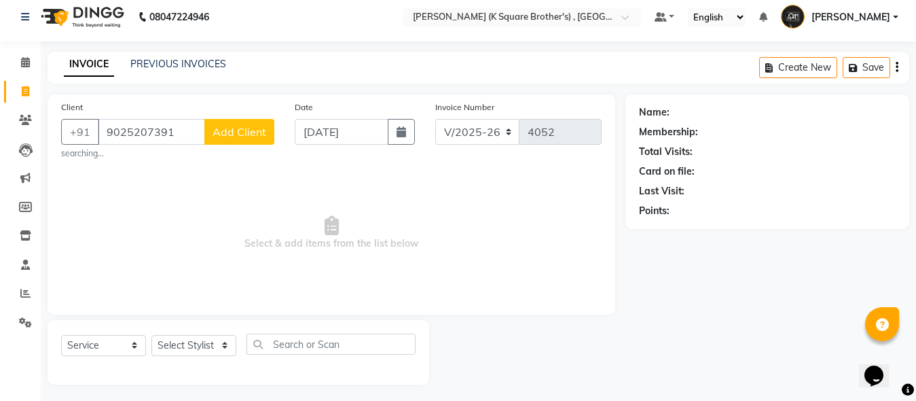
type input "9025207391"
click at [258, 133] on span "Add Client" at bounding box center [240, 132] width 54 height 14
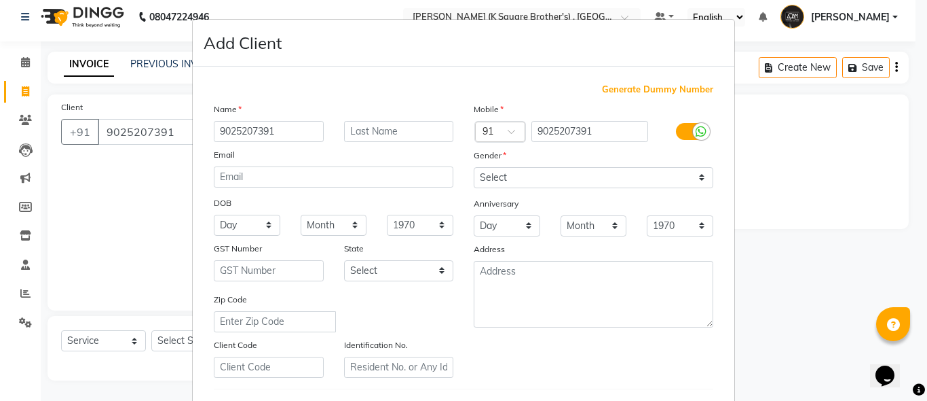
type input "9025207391"
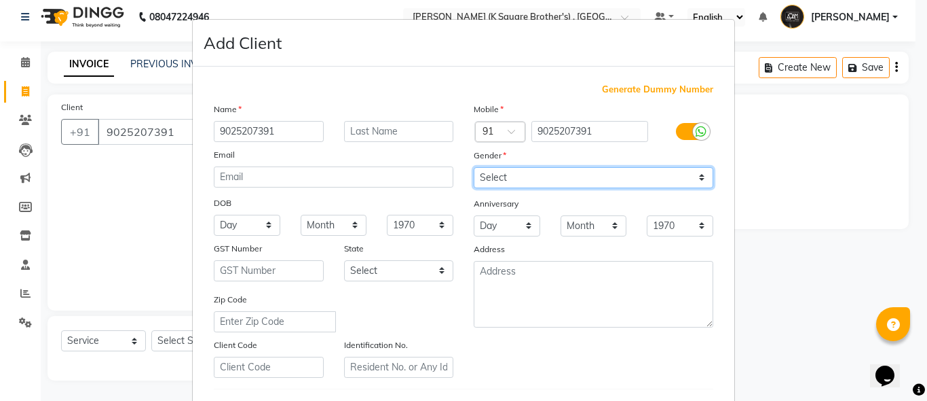
click at [513, 175] on select "Select [DEMOGRAPHIC_DATA] [DEMOGRAPHIC_DATA] Other Prefer Not To Say" at bounding box center [594, 177] width 240 height 21
select select "[DEMOGRAPHIC_DATA]"
click at [474, 167] on select "Select [DEMOGRAPHIC_DATA] [DEMOGRAPHIC_DATA] Other Prefer Not To Say" at bounding box center [594, 177] width 240 height 21
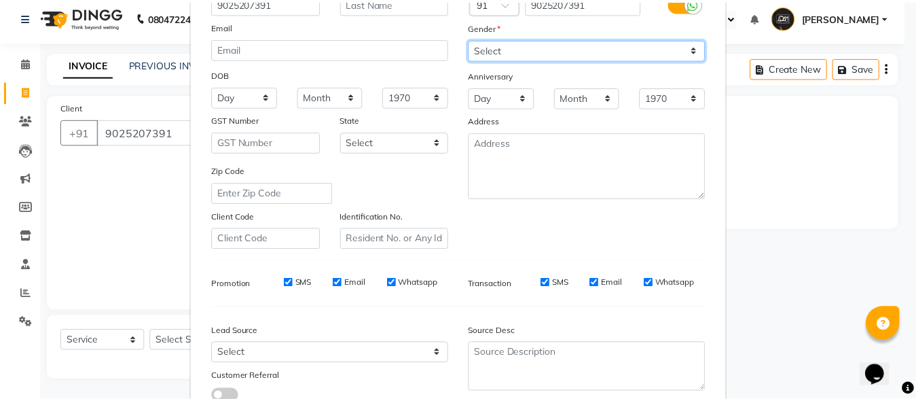
scroll to position [226, 0]
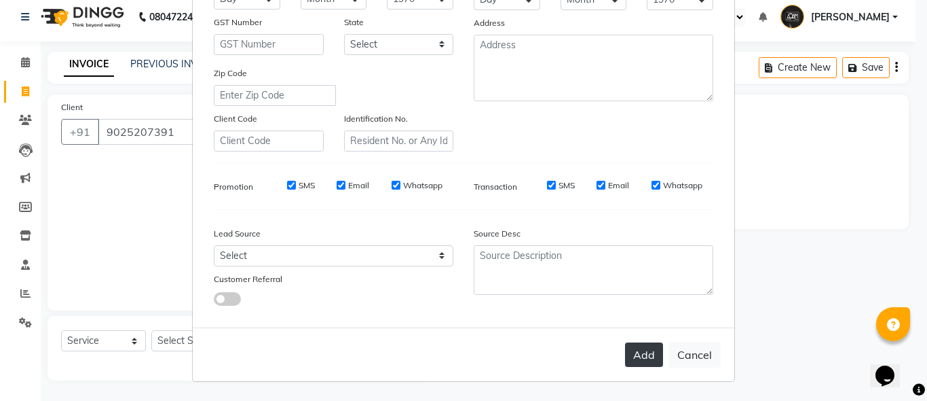
click at [634, 349] on button "Add" at bounding box center [644, 354] width 38 height 24
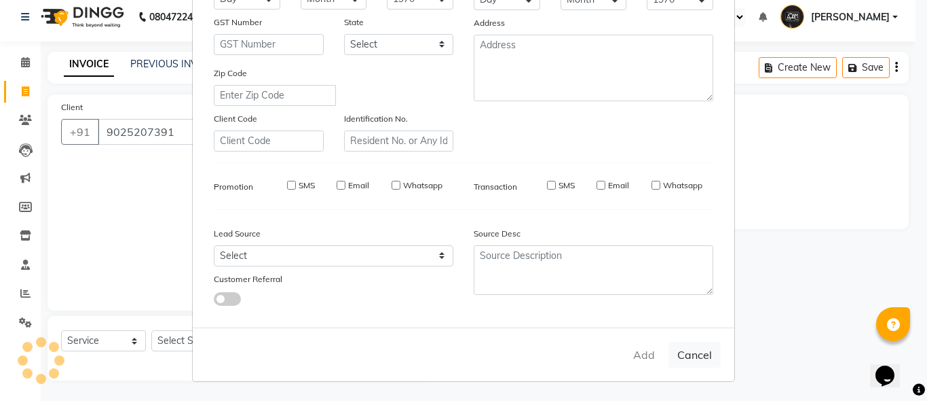
select select
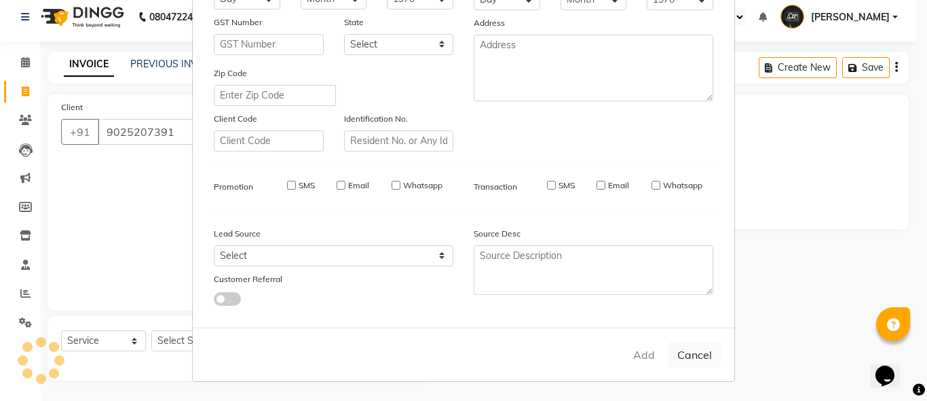
select select
checkbox input "false"
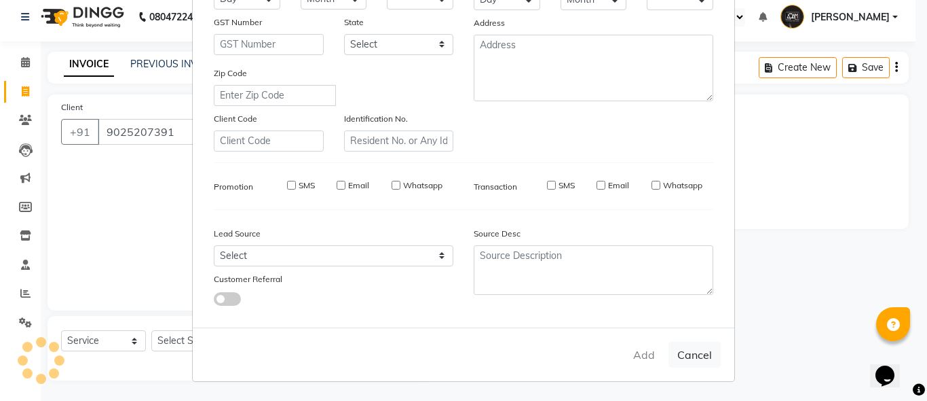
checkbox input "false"
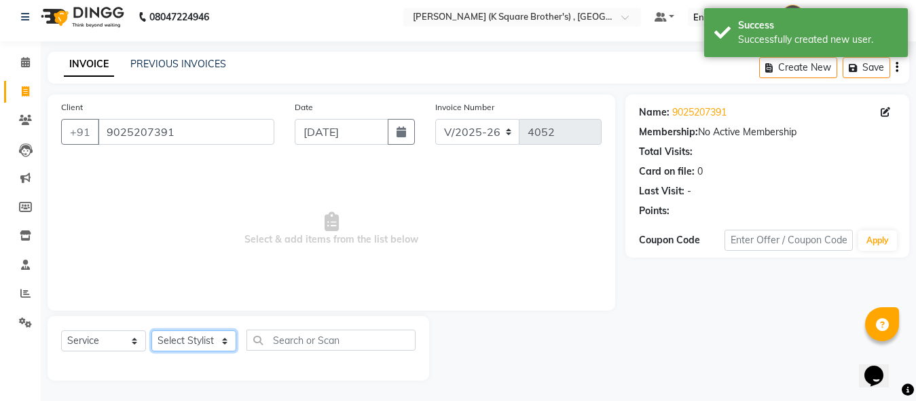
click at [186, 339] on select "Select Stylist [PERSON_NAME] [PERSON_NAME] [PERSON_NAME]" at bounding box center [193, 340] width 85 height 21
select select "78096"
click at [151, 330] on select "Select Stylist [PERSON_NAME] [PERSON_NAME] [PERSON_NAME]" at bounding box center [193, 340] width 85 height 21
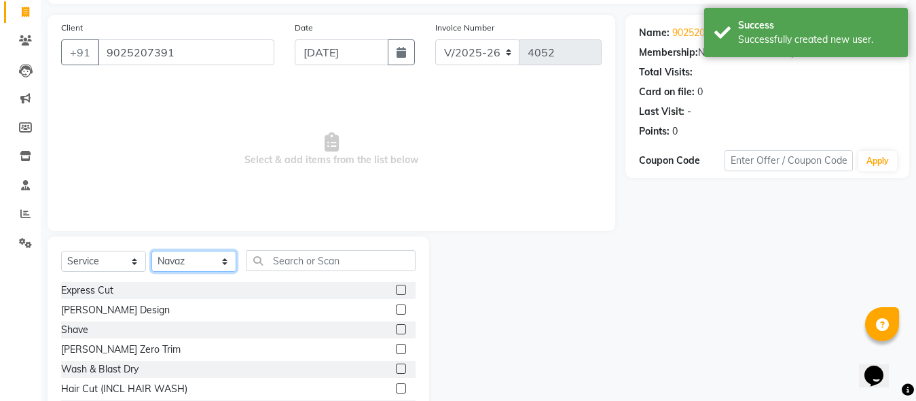
scroll to position [143, 0]
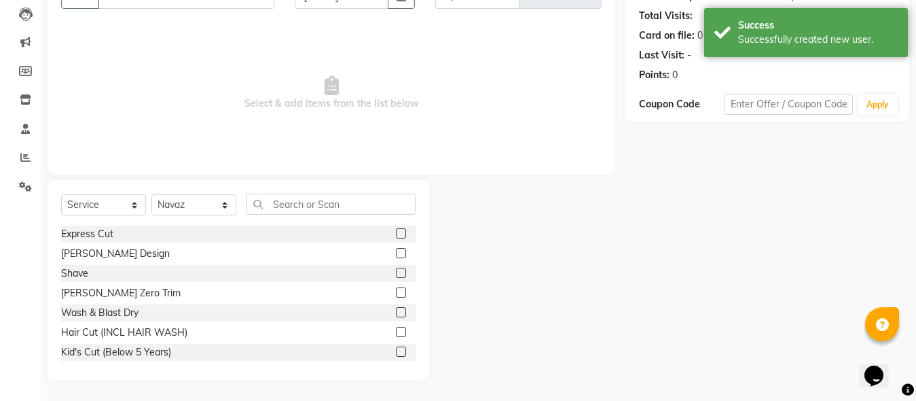
click at [396, 230] on label at bounding box center [401, 233] width 10 height 10
click at [396, 230] on input "checkbox" at bounding box center [400, 233] width 9 height 9
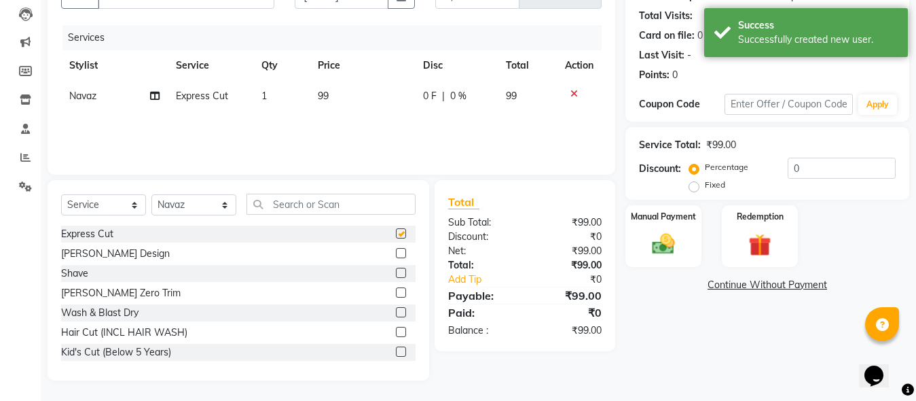
checkbox input "false"
click at [396, 273] on label at bounding box center [401, 272] width 10 height 10
click at [396, 273] on input "checkbox" at bounding box center [400, 273] width 9 height 9
checkbox input "false"
click at [662, 246] on img at bounding box center [663, 243] width 38 height 27
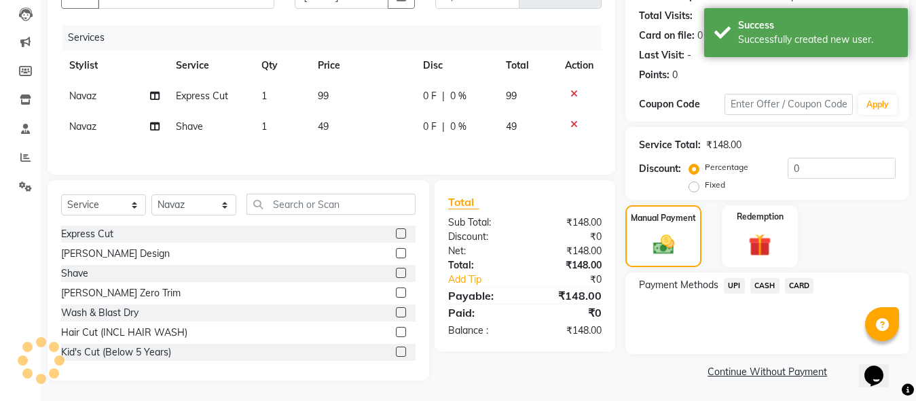
click at [771, 284] on span "CASH" at bounding box center [764, 286] width 29 height 16
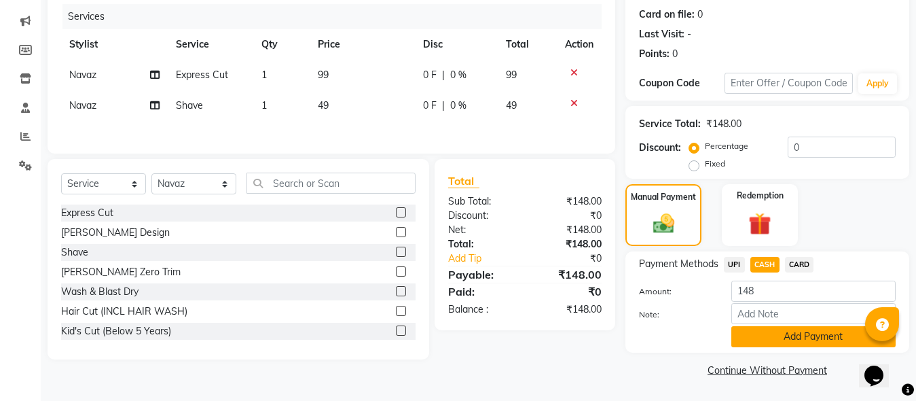
click at [773, 329] on button "Add Payment" at bounding box center [813, 336] width 164 height 21
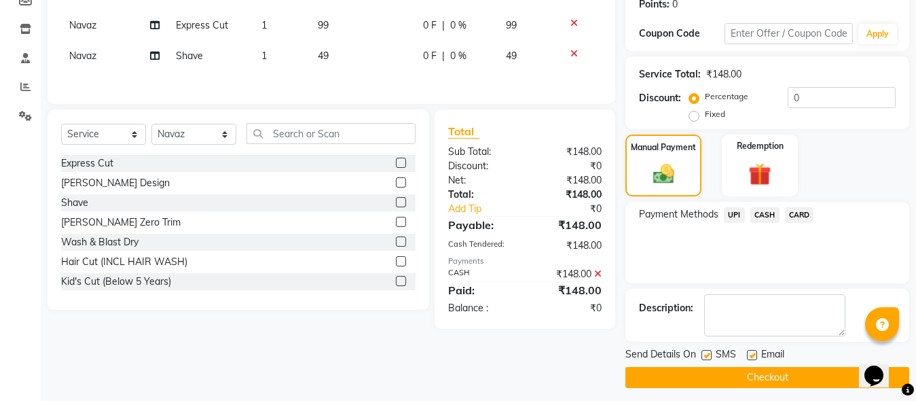
scroll to position [221, 0]
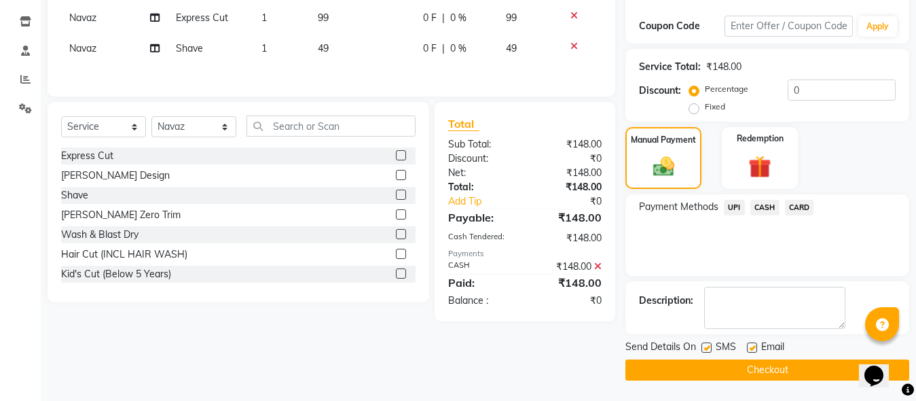
click at [772, 369] on button "Checkout" at bounding box center [767, 369] width 284 height 21
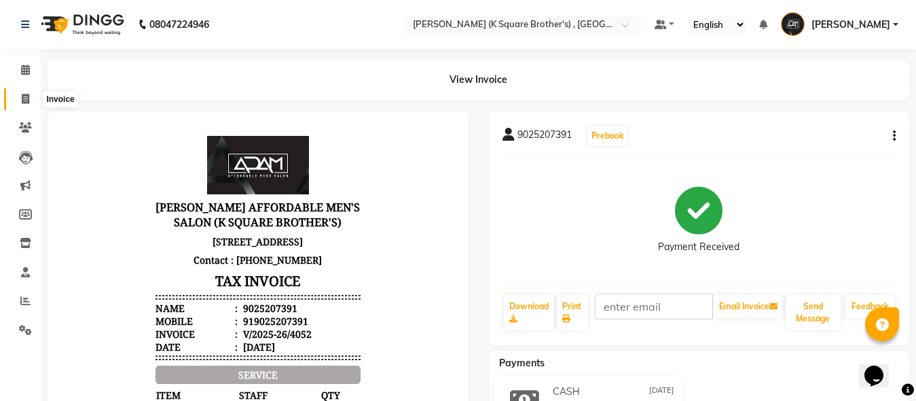
click at [24, 99] on icon at bounding box center [25, 99] width 7 height 10
select select "service"
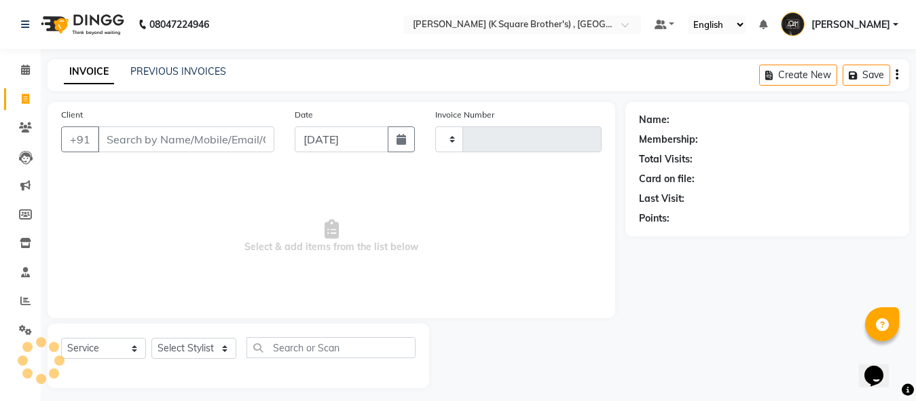
type input "4053"
select select "8195"
